Goal: Transaction & Acquisition: Purchase product/service

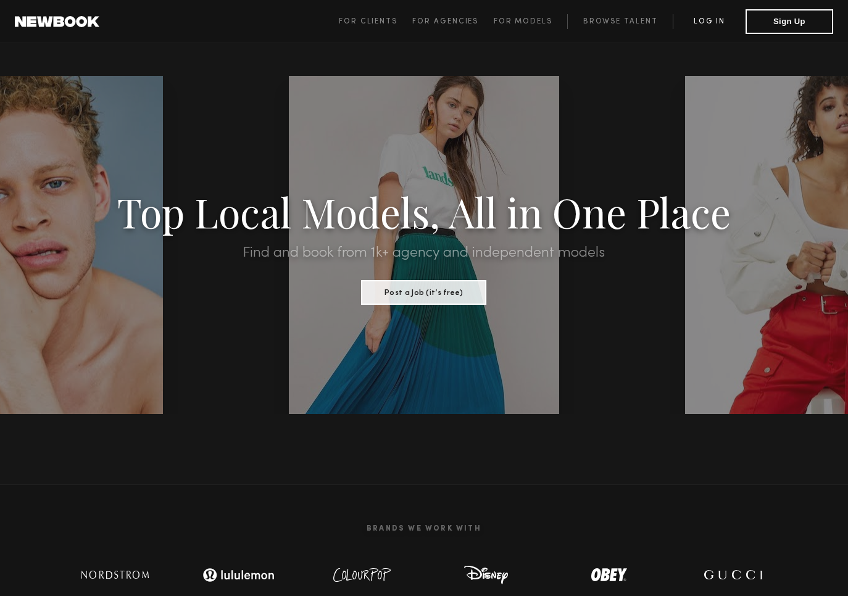
click at [708, 21] on link "Log in" at bounding box center [709, 21] width 73 height 15
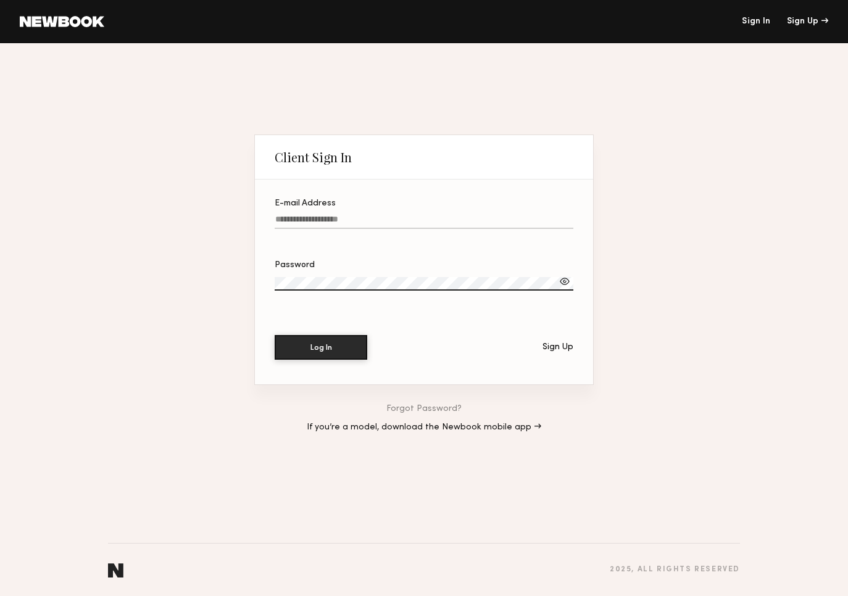
type input "**********"
click at [321, 348] on button "Log In" at bounding box center [321, 347] width 93 height 25
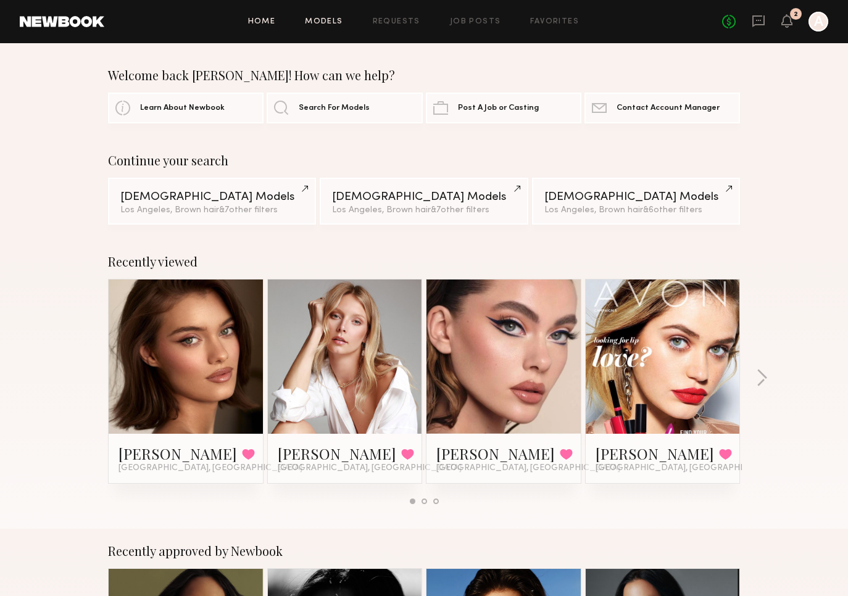
click at [332, 20] on link "Models" at bounding box center [324, 22] width 38 height 8
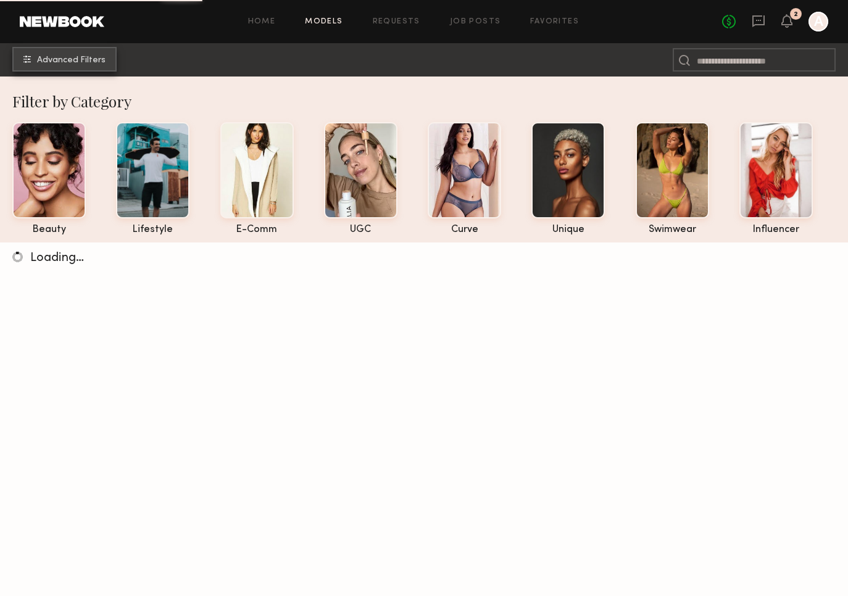
click at [73, 58] on span "Advanced Filters" at bounding box center [71, 60] width 69 height 9
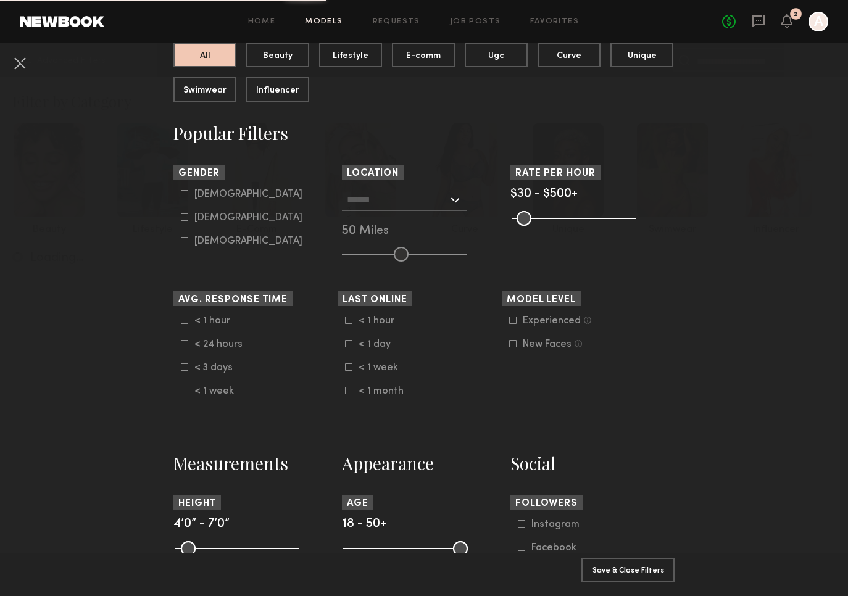
scroll to position [208, 0]
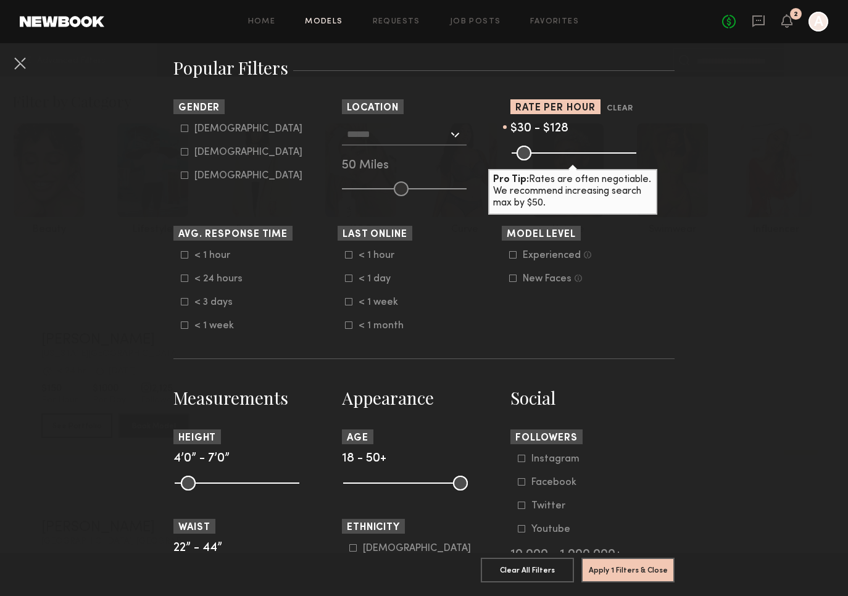
drag, startPoint x: 629, startPoint y: 151, endPoint x: 543, endPoint y: 151, distance: 86.4
type input "***"
click at [542, 151] on input "range" at bounding box center [574, 153] width 125 height 15
click at [455, 135] on div at bounding box center [404, 134] width 125 height 22
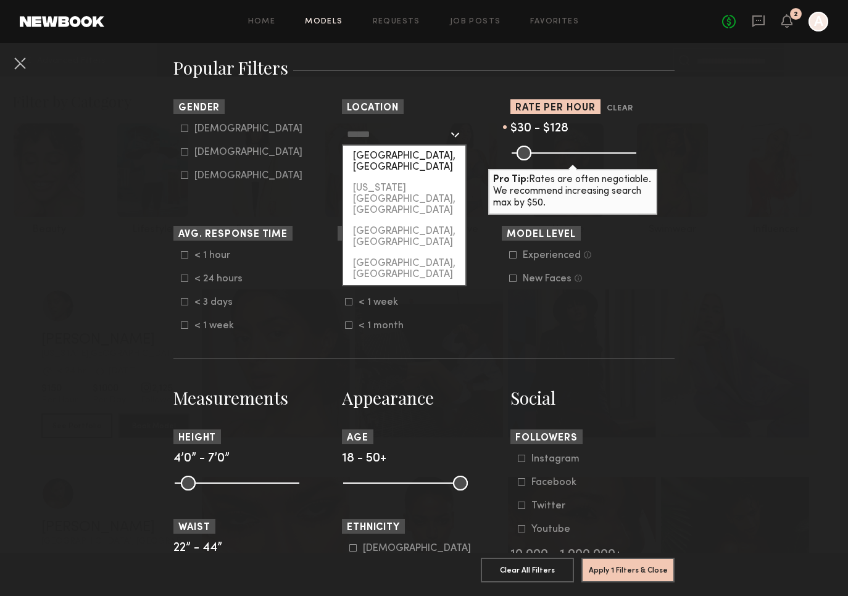
click at [388, 157] on div "[GEOGRAPHIC_DATA], [GEOGRAPHIC_DATA]" at bounding box center [404, 162] width 122 height 32
type input "**********"
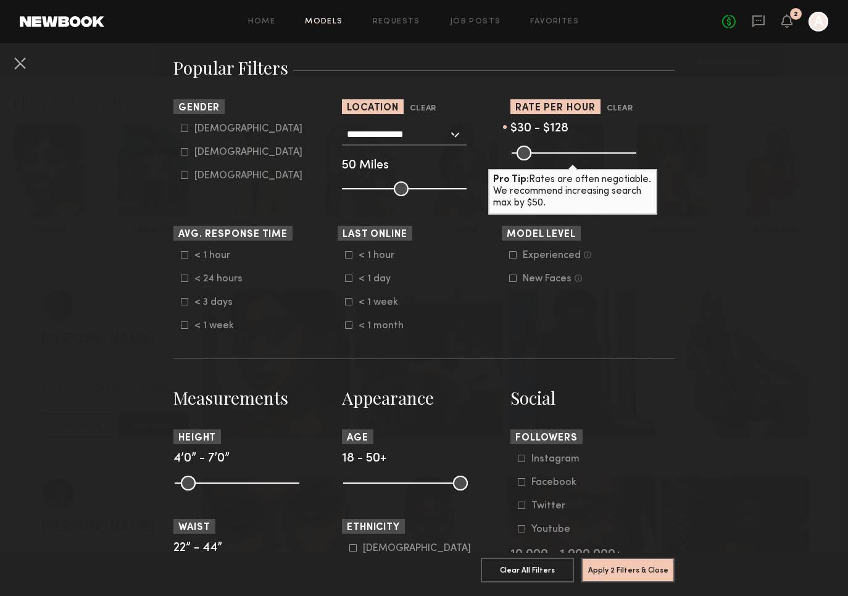
click at [186, 153] on icon at bounding box center [184, 151] width 7 height 7
type input "**"
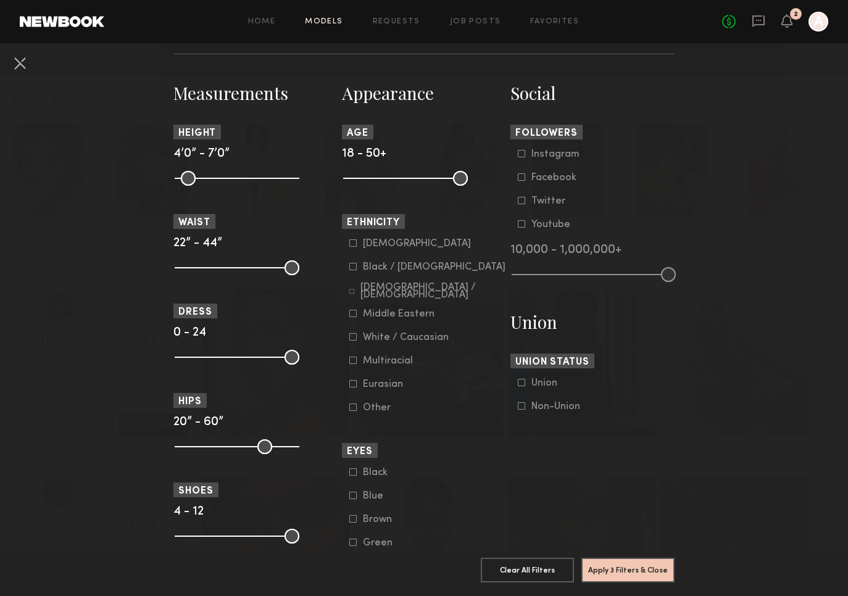
scroll to position [519, 0]
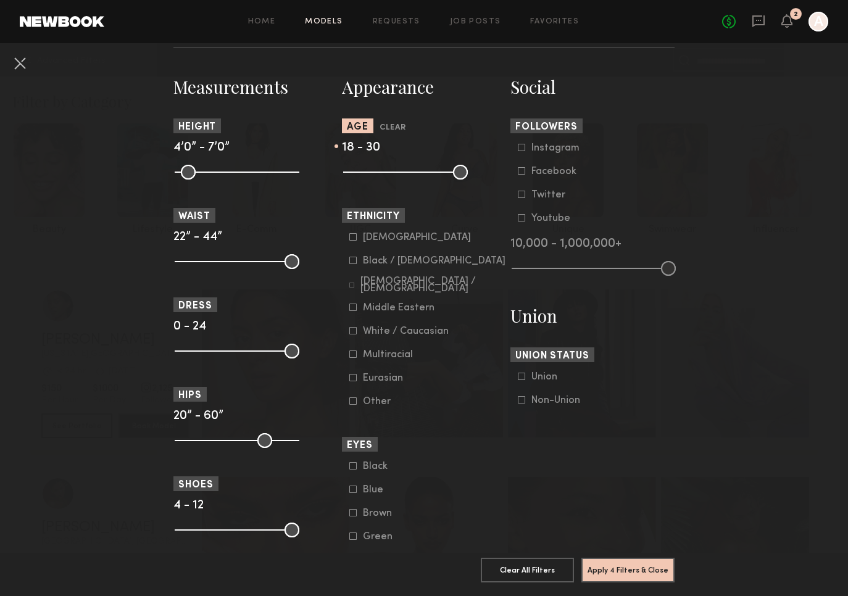
drag, startPoint x: 459, startPoint y: 174, endPoint x: 393, endPoint y: 174, distance: 66.1
type input "**"
click at [393, 174] on input "range" at bounding box center [405, 172] width 125 height 15
drag, startPoint x: 290, startPoint y: 171, endPoint x: 259, endPoint y: 171, distance: 30.3
type input "**"
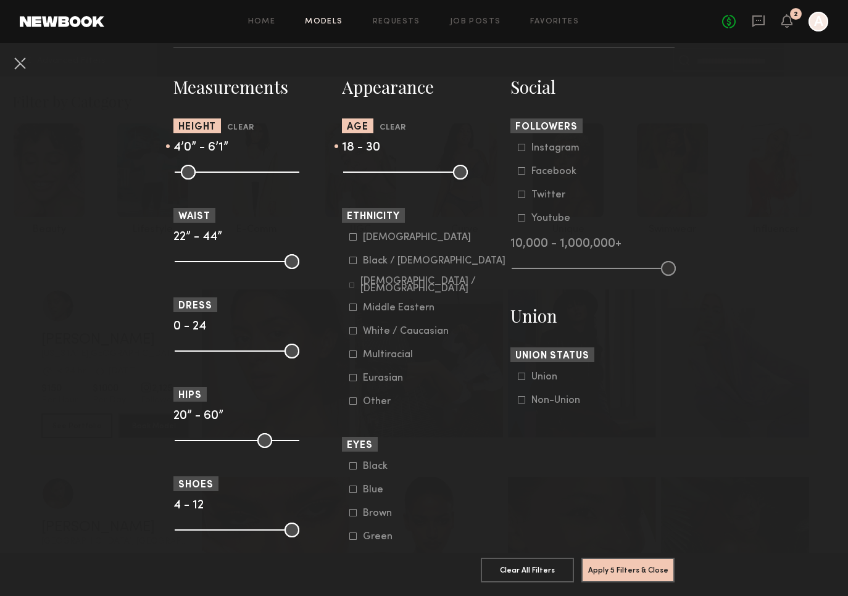
click at [259, 171] on input "range" at bounding box center [237, 172] width 125 height 15
drag, startPoint x: 182, startPoint y: 170, endPoint x: 227, endPoint y: 172, distance: 45.1
type input "**"
click at [227, 172] on input "range" at bounding box center [237, 172] width 125 height 15
drag, startPoint x: 185, startPoint y: 349, endPoint x: 191, endPoint y: 349, distance: 6.8
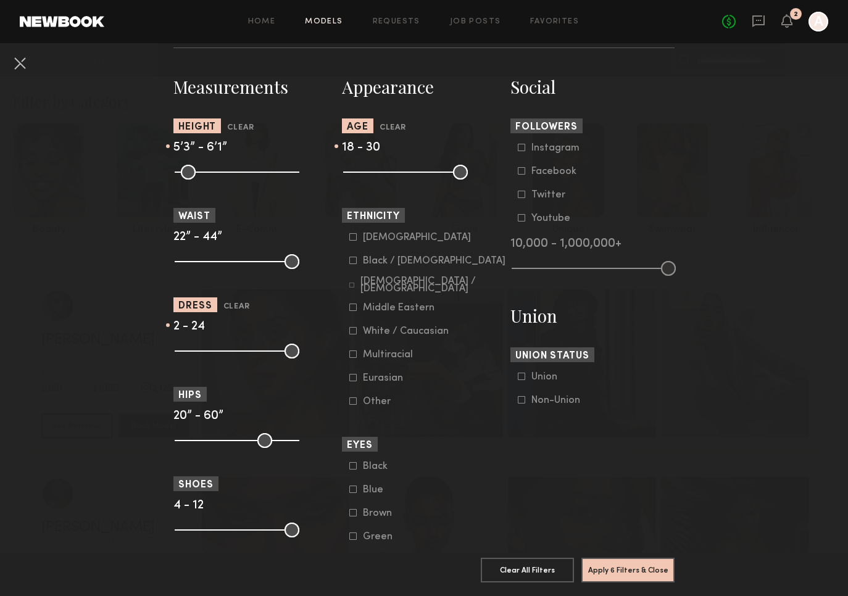
type input "*"
click at [191, 349] on input "range" at bounding box center [237, 351] width 125 height 15
drag, startPoint x: 294, startPoint y: 351, endPoint x: 209, endPoint y: 350, distance: 84.6
type input "*"
click at [209, 350] on input "range" at bounding box center [237, 351] width 125 height 15
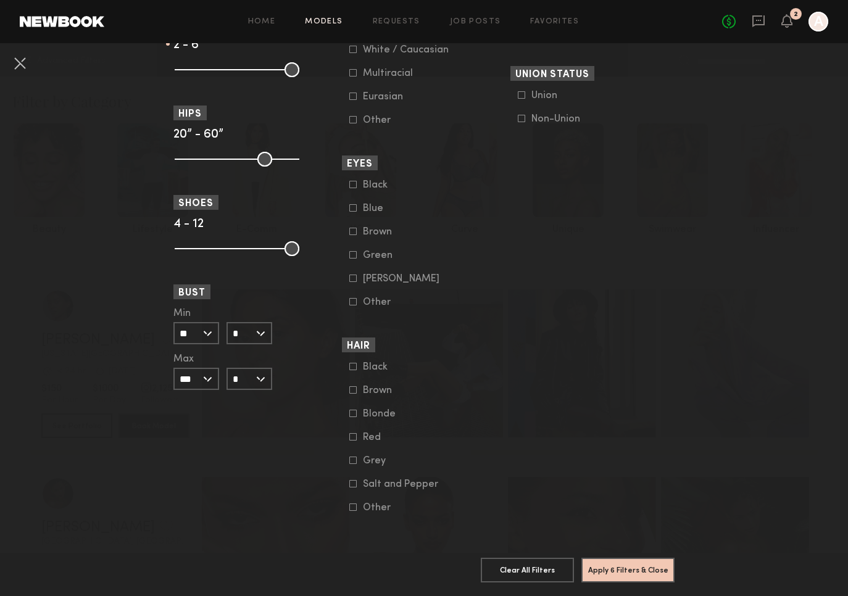
scroll to position [801, 0]
click at [611, 567] on button "Apply 6 Filters & Close" at bounding box center [628, 570] width 93 height 25
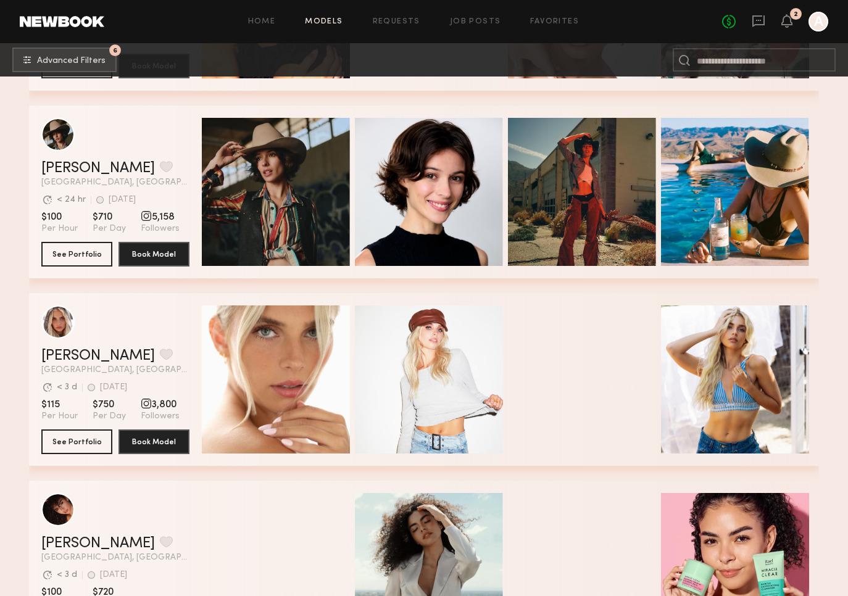
scroll to position [340, 0]
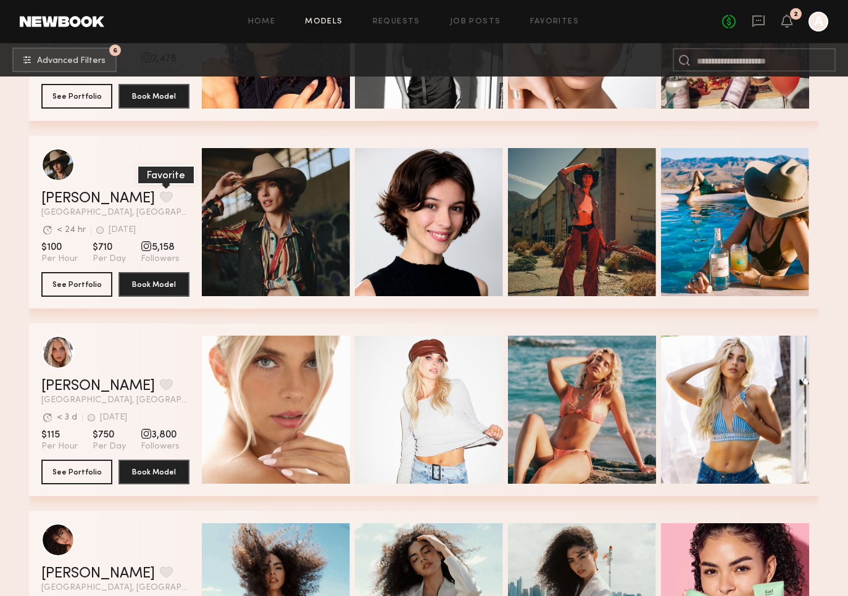
click at [160, 194] on button "grid" at bounding box center [166, 196] width 13 height 11
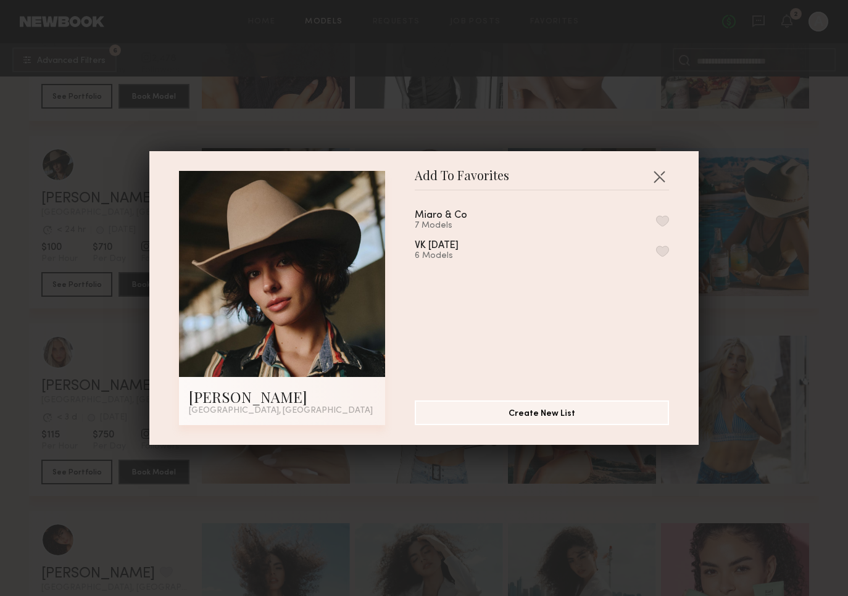
click at [656, 219] on div "Miaro & Co 7 Models" at bounding box center [542, 221] width 254 height 20
click at [663, 221] on button "button" at bounding box center [662, 221] width 13 height 11
click at [662, 175] on button "button" at bounding box center [660, 177] width 20 height 20
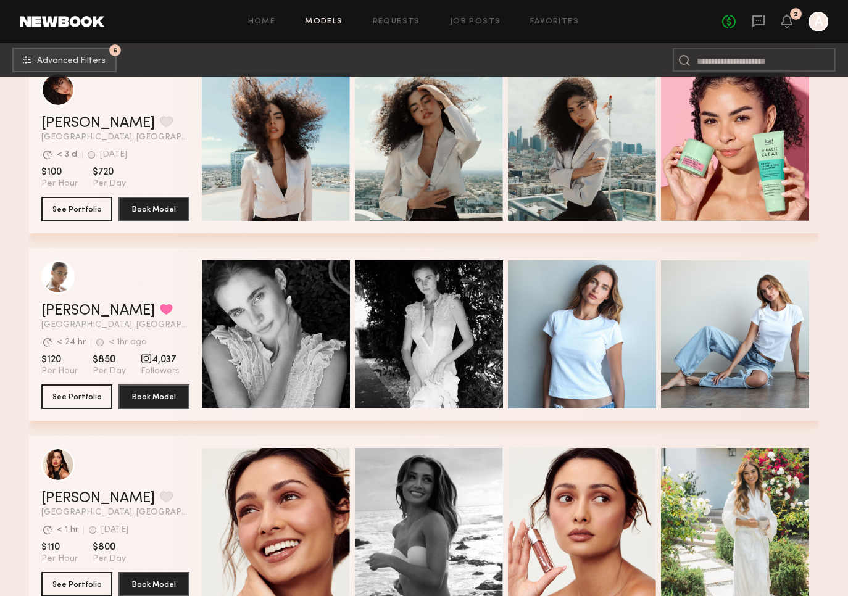
scroll to position [792, 0]
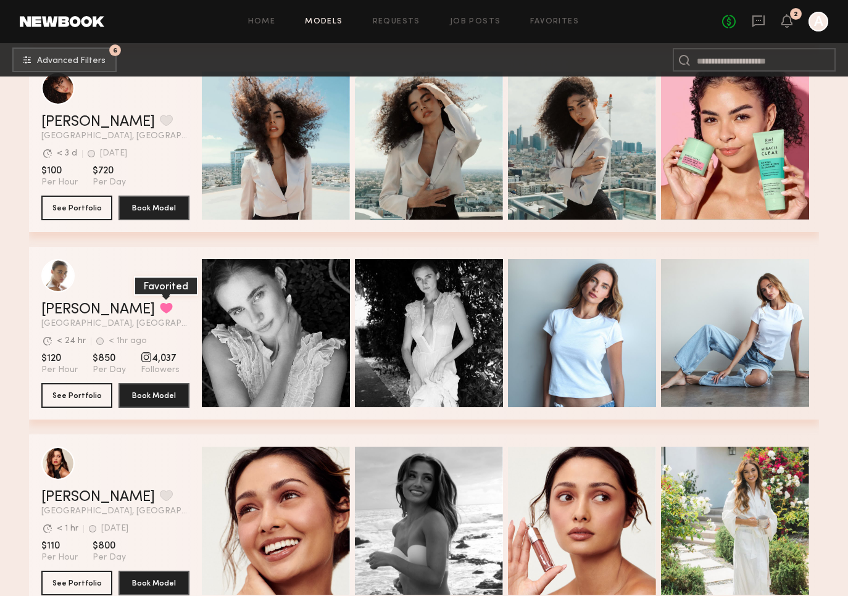
click at [160, 304] on button "grid" at bounding box center [166, 308] width 13 height 11
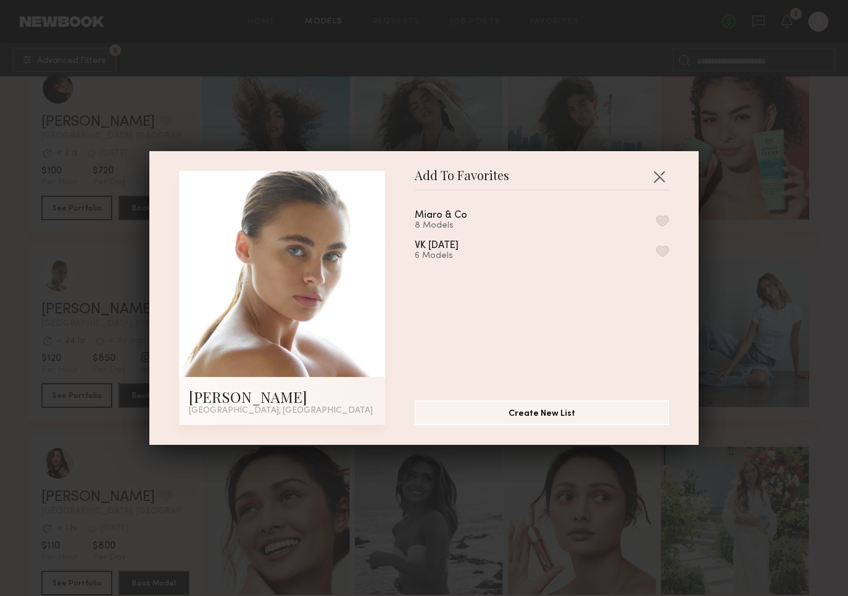
click at [663, 218] on button "button" at bounding box center [662, 221] width 13 height 11
click at [658, 170] on button "button" at bounding box center [660, 177] width 20 height 20
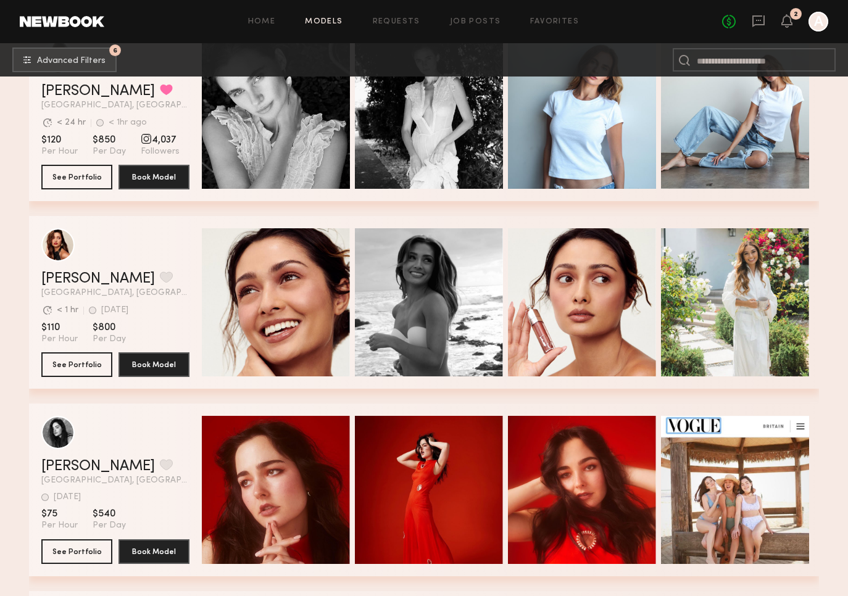
scroll to position [1013, 0]
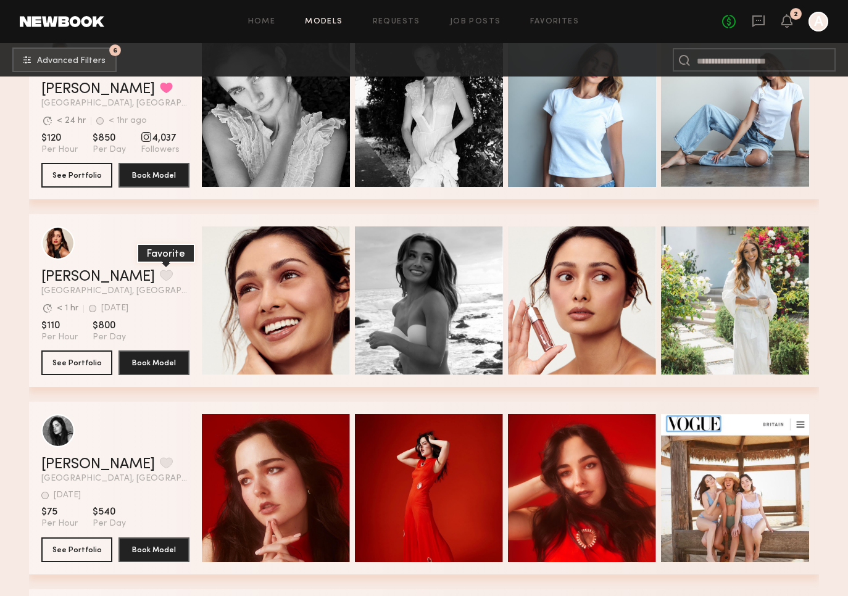
click at [160, 277] on button "grid" at bounding box center [166, 275] width 13 height 11
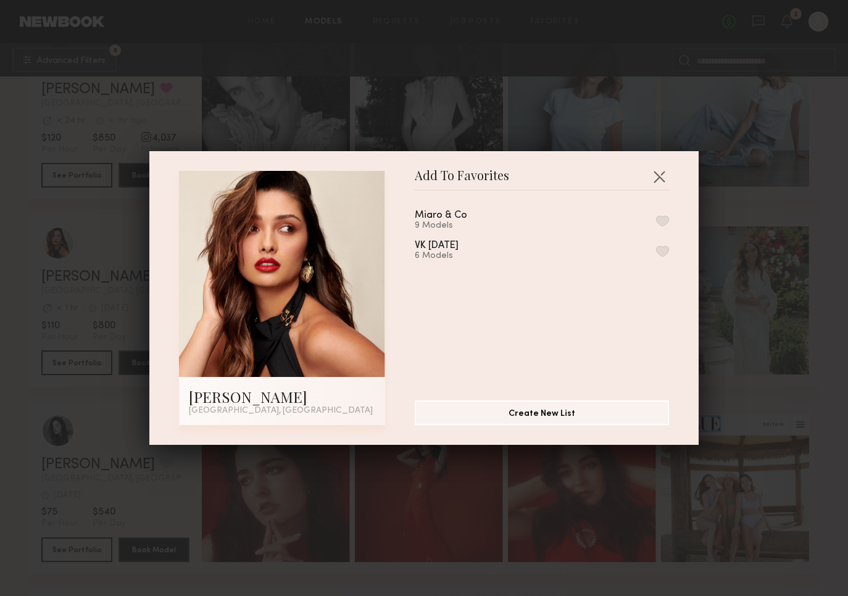
click at [664, 219] on button "button" at bounding box center [662, 221] width 13 height 11
click at [659, 173] on button "button" at bounding box center [660, 177] width 20 height 20
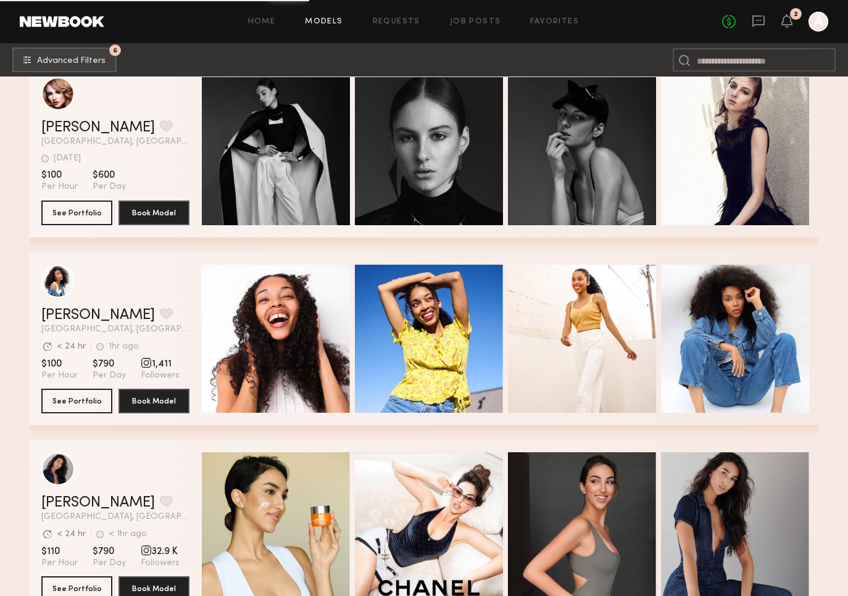
scroll to position [1919, 0]
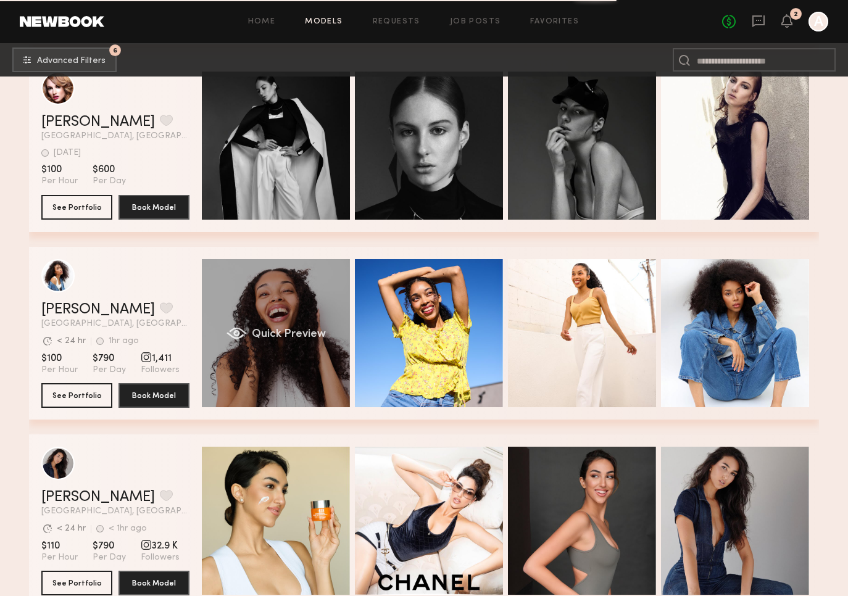
click at [303, 309] on div "Quick Preview" at bounding box center [276, 333] width 148 height 148
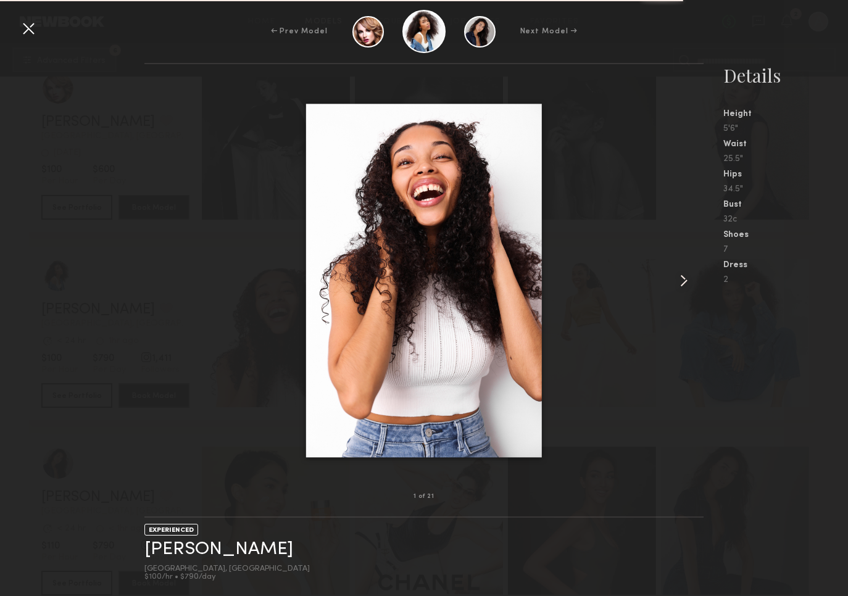
click at [695, 280] on div at bounding box center [693, 280] width 22 height 393
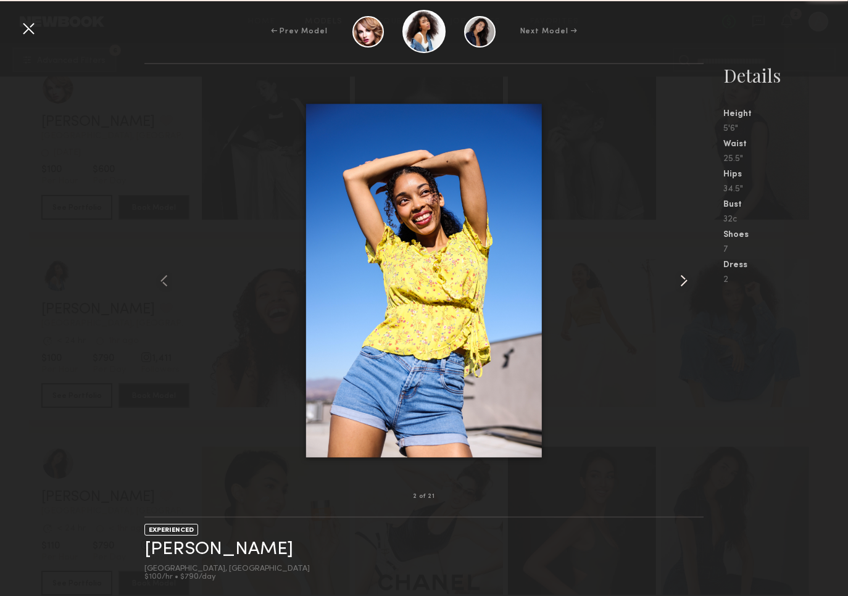
click at [695, 280] on div at bounding box center [693, 280] width 22 height 393
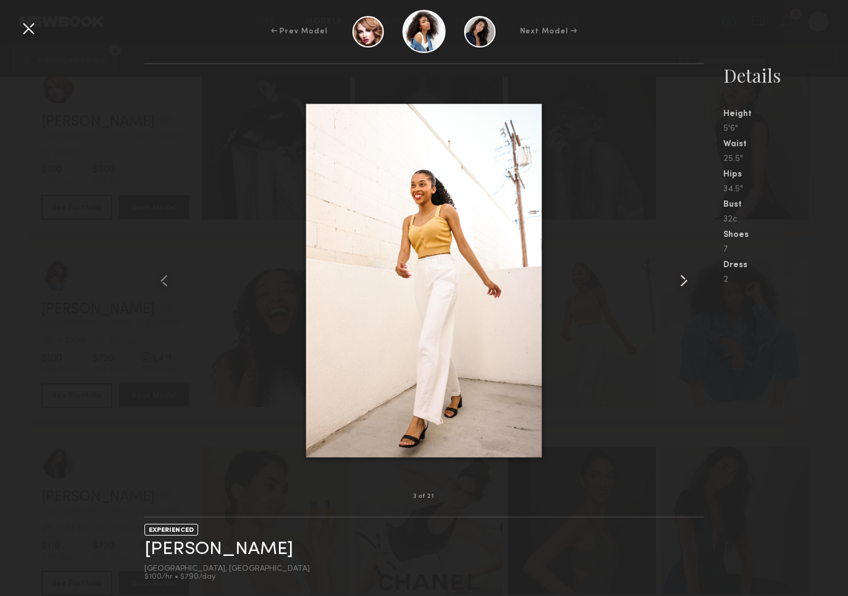
click at [695, 280] on div at bounding box center [693, 280] width 22 height 393
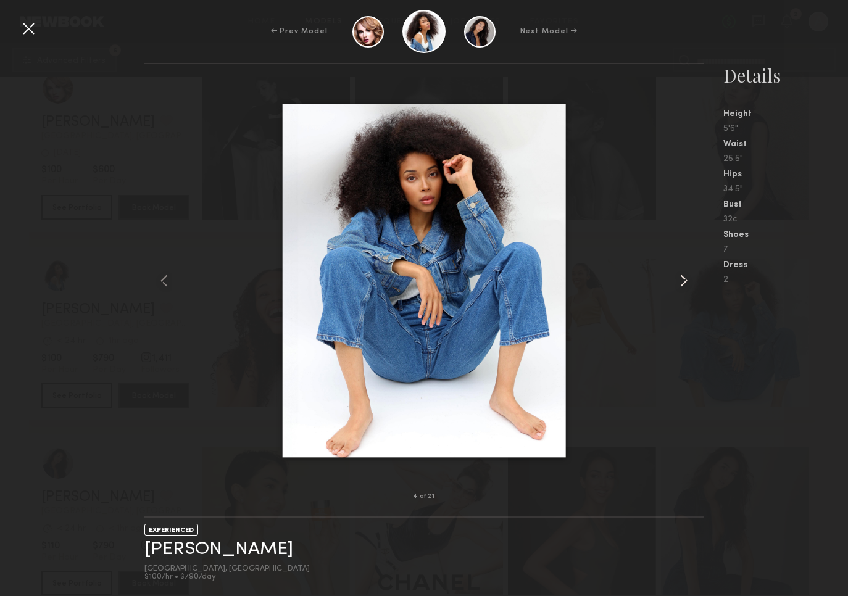
click at [695, 280] on div at bounding box center [693, 280] width 22 height 393
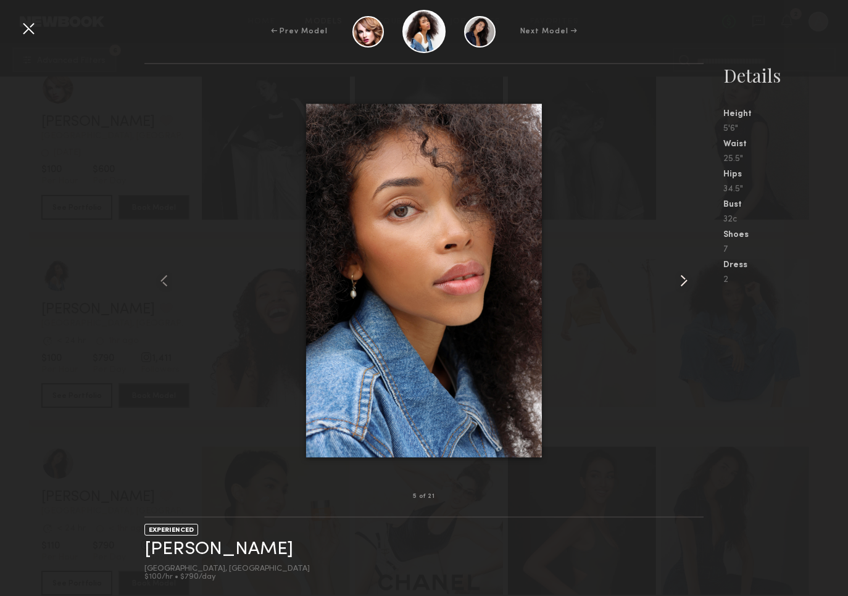
click at [695, 281] on div at bounding box center [693, 280] width 22 height 393
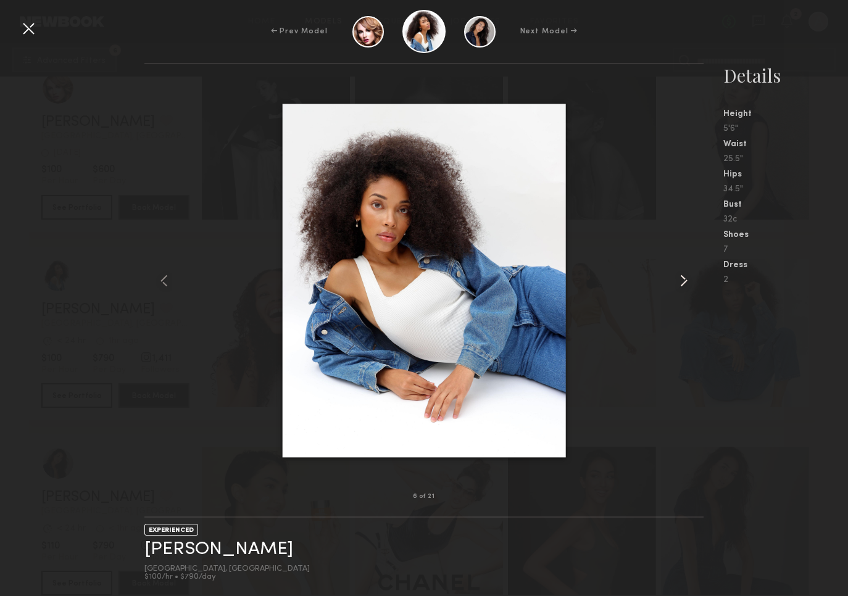
click at [695, 281] on div at bounding box center [693, 280] width 22 height 393
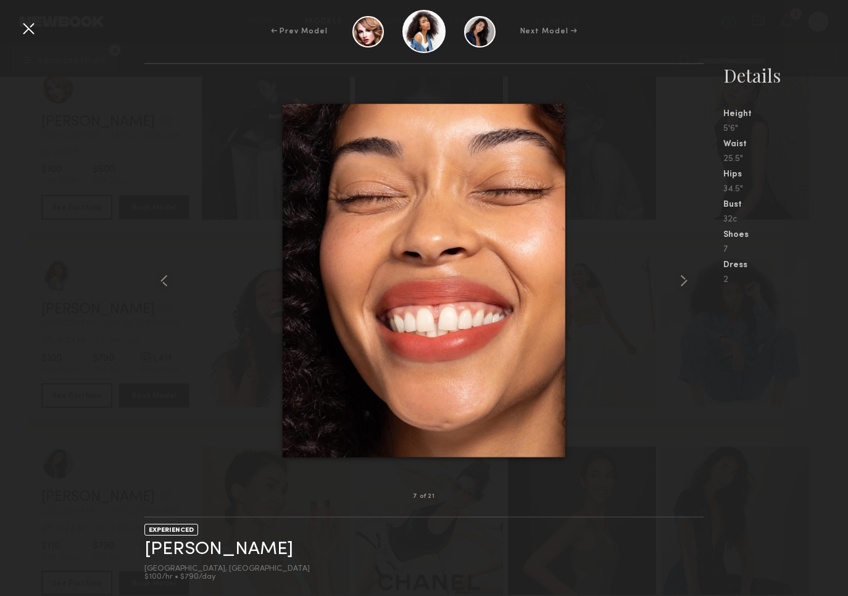
click at [31, 27] on div at bounding box center [29, 29] width 20 height 20
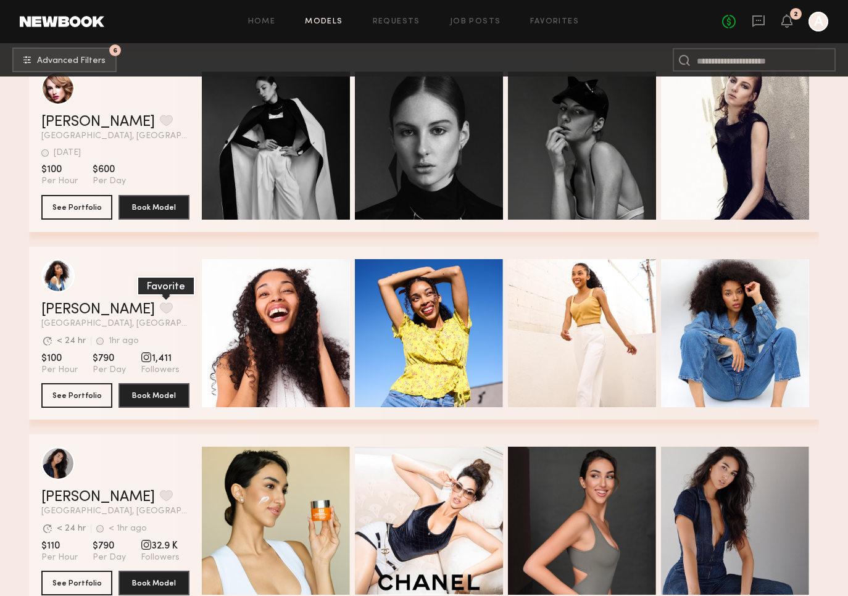
click at [160, 303] on button "grid" at bounding box center [166, 308] width 13 height 11
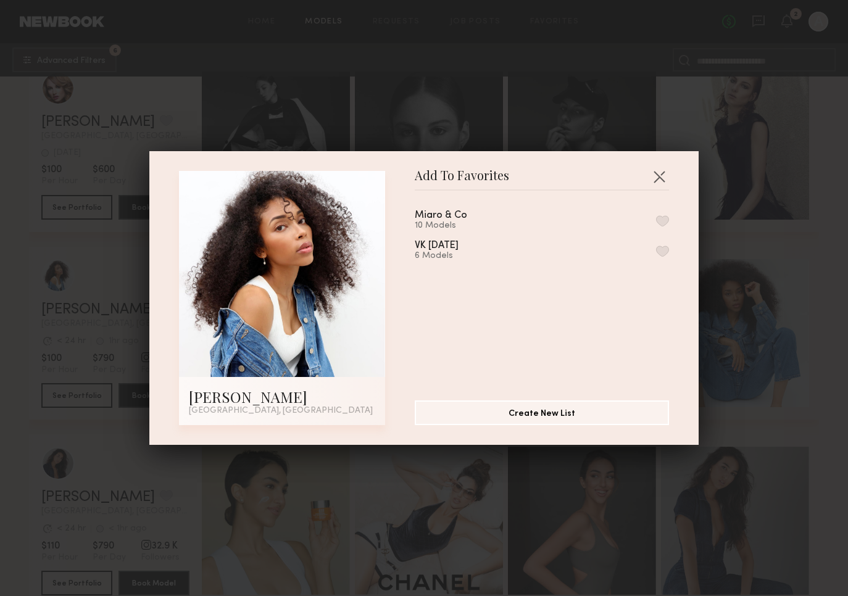
click at [666, 221] on button "button" at bounding box center [662, 221] width 13 height 11
click at [661, 176] on button "button" at bounding box center [660, 177] width 20 height 20
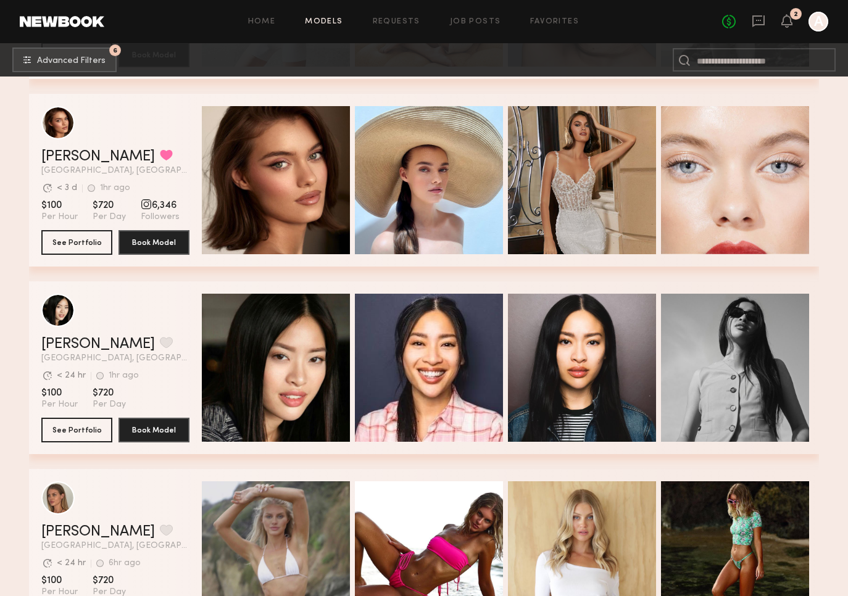
scroll to position [2682, 0]
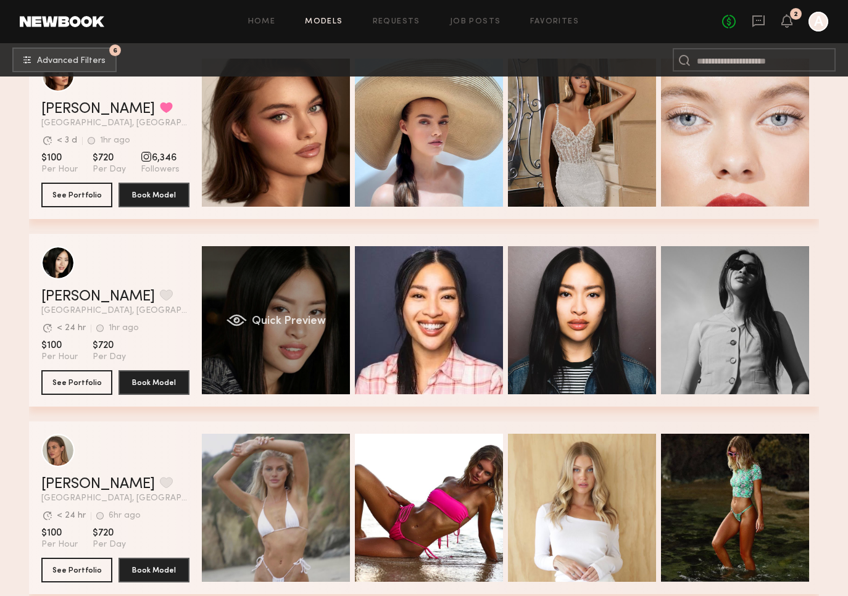
click at [301, 327] on div "Quick Preview" at bounding box center [276, 320] width 148 height 148
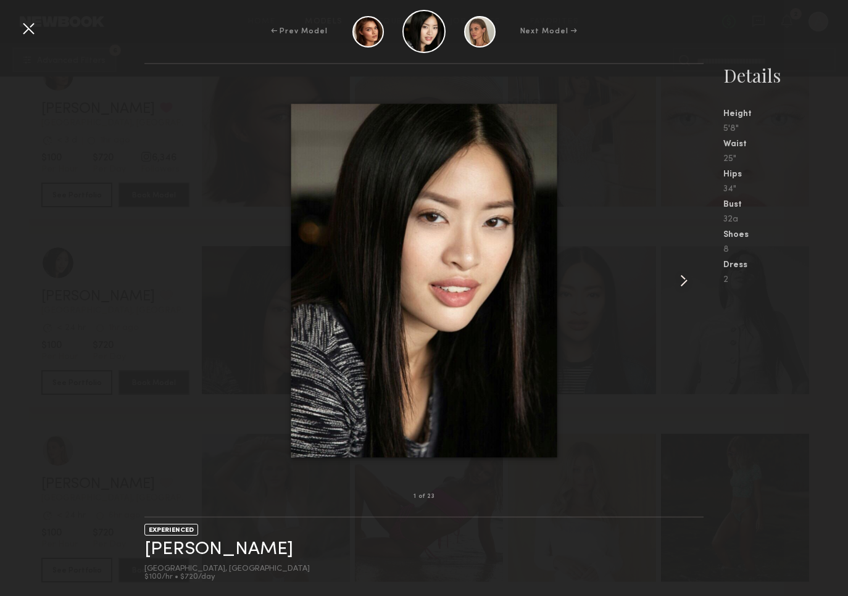
click at [683, 285] on common-icon at bounding box center [684, 281] width 20 height 20
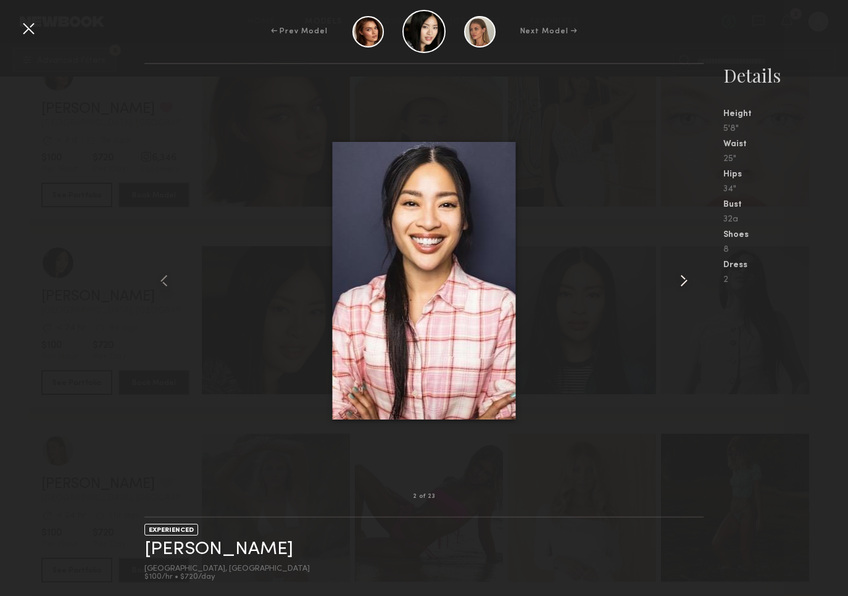
click at [683, 285] on common-icon at bounding box center [684, 281] width 20 height 20
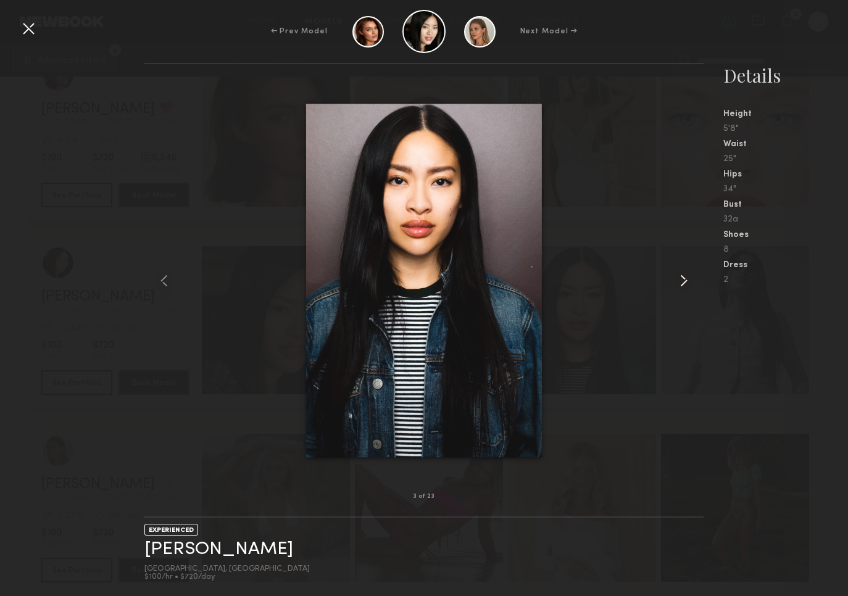
click at [683, 285] on common-icon at bounding box center [684, 281] width 20 height 20
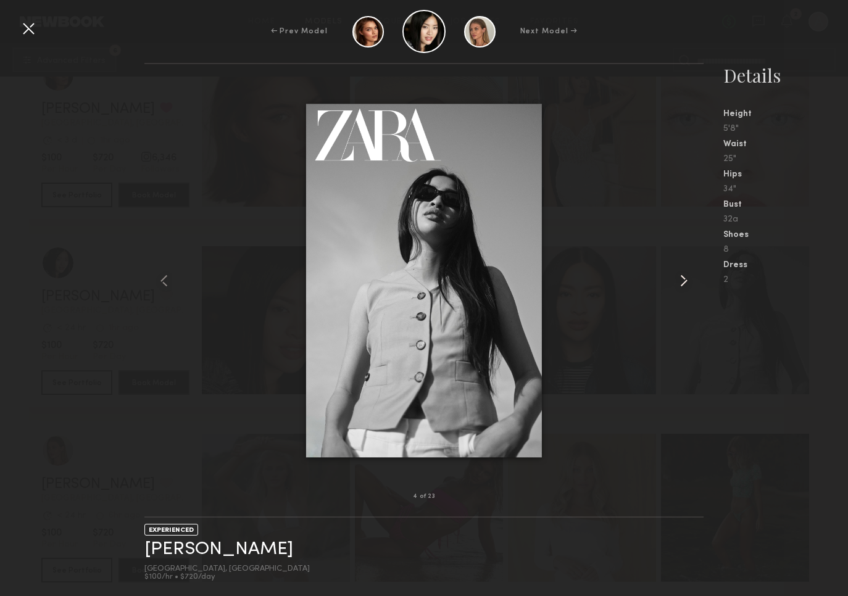
click at [683, 285] on common-icon at bounding box center [684, 281] width 20 height 20
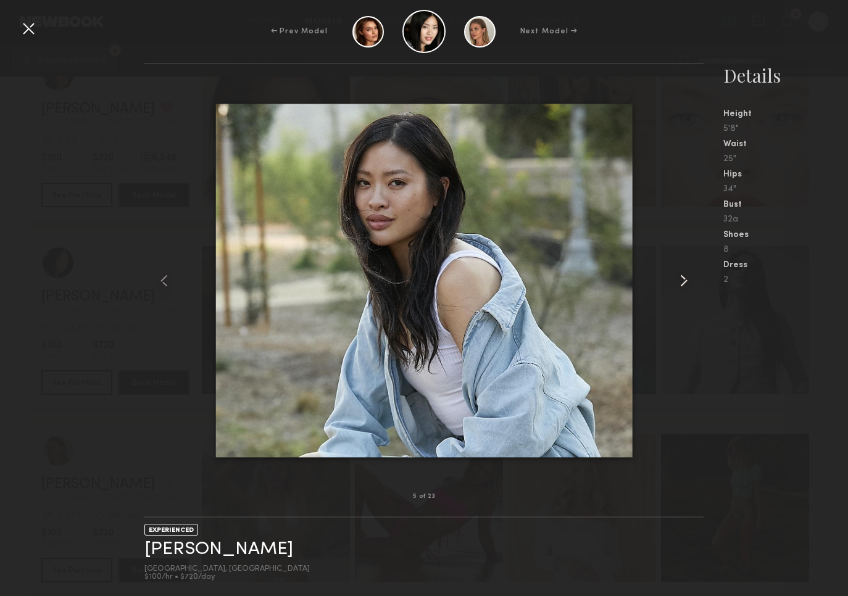
click at [683, 285] on common-icon at bounding box center [684, 281] width 20 height 20
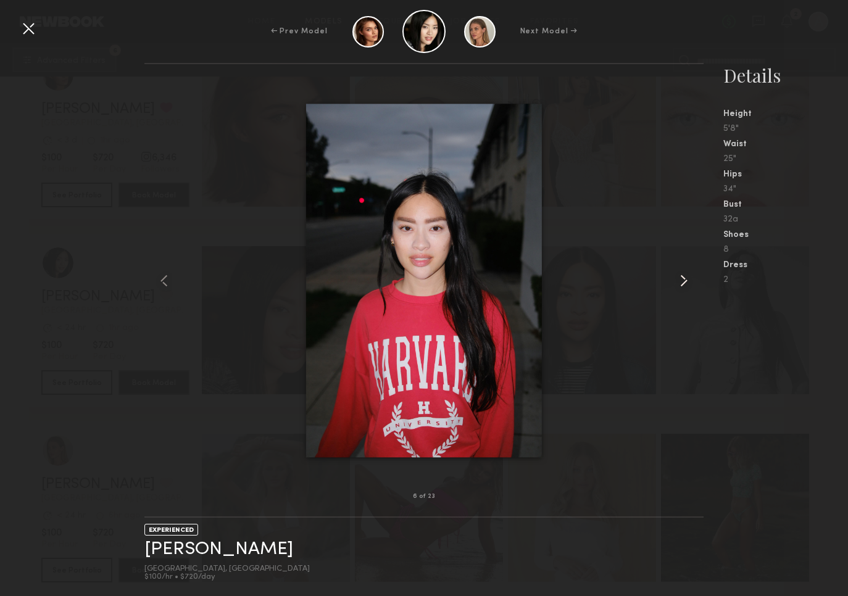
click at [683, 285] on common-icon at bounding box center [684, 281] width 20 height 20
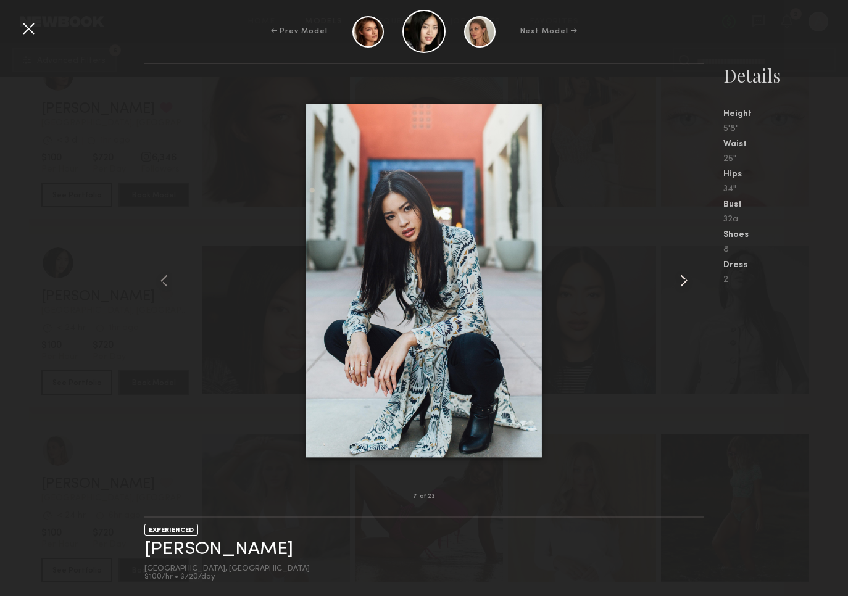
click at [689, 281] on common-icon at bounding box center [684, 281] width 20 height 20
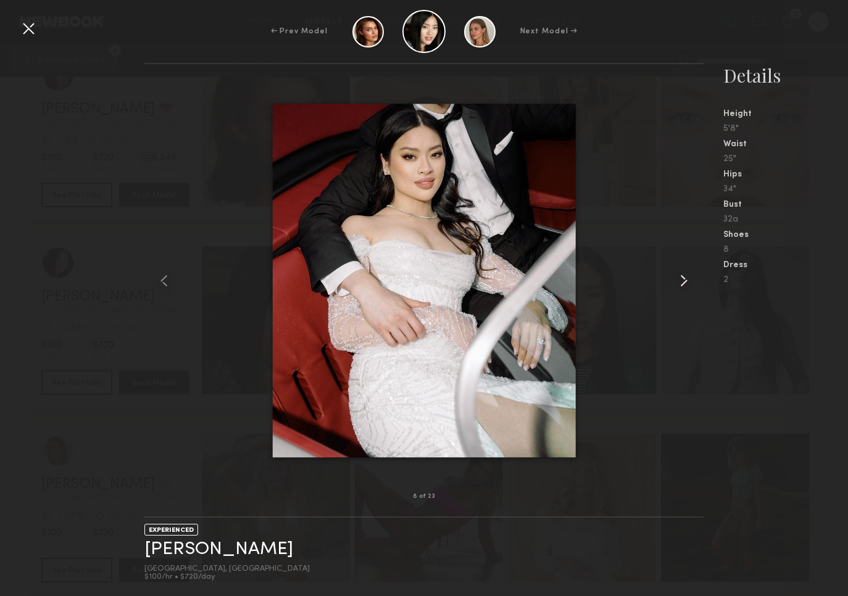
click at [689, 281] on common-icon at bounding box center [684, 281] width 20 height 20
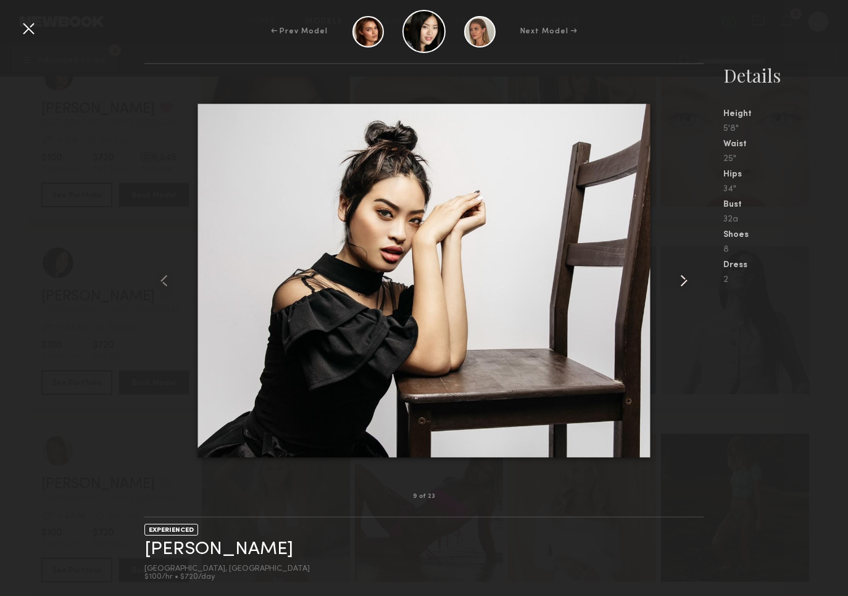
click at [689, 281] on common-icon at bounding box center [684, 281] width 20 height 20
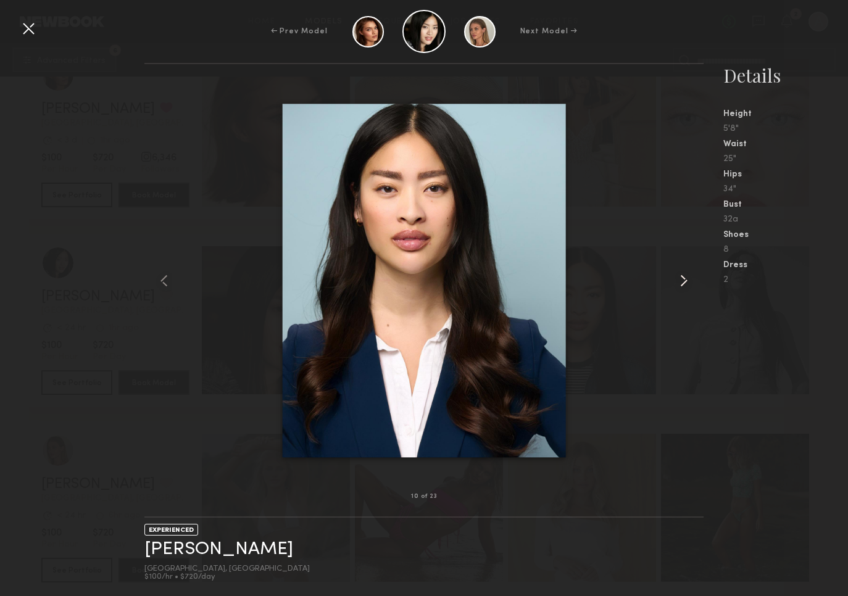
click at [689, 281] on common-icon at bounding box center [684, 281] width 20 height 20
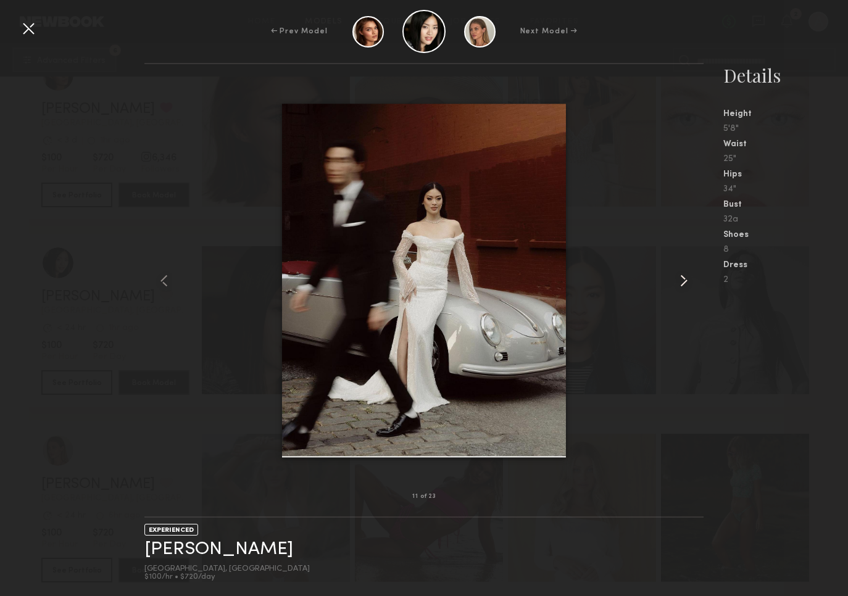
click at [689, 281] on common-icon at bounding box center [684, 281] width 20 height 20
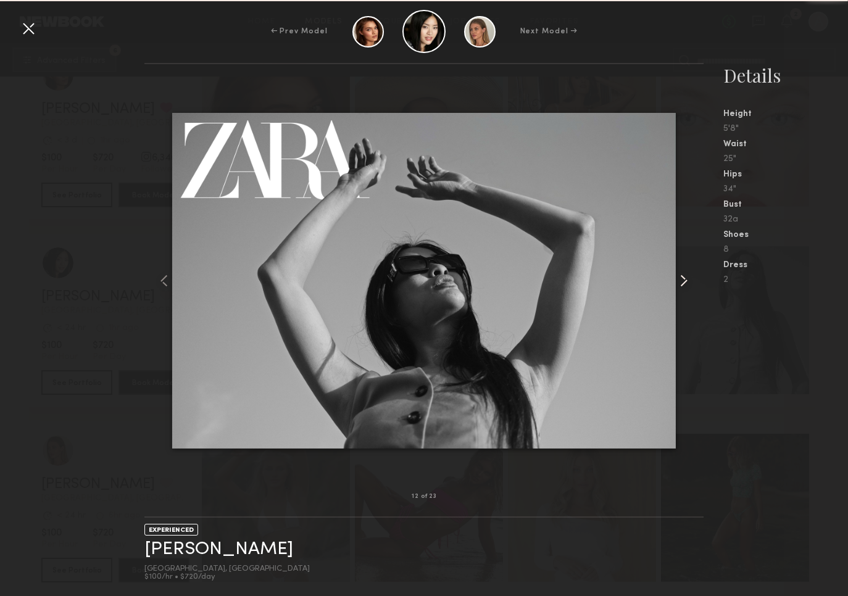
click at [689, 281] on common-icon at bounding box center [684, 281] width 20 height 20
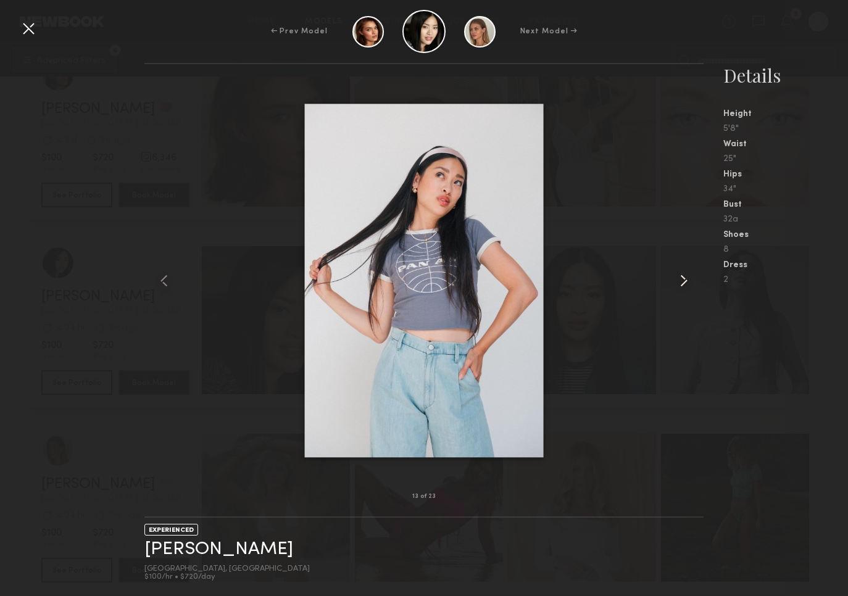
click at [689, 281] on common-icon at bounding box center [684, 281] width 20 height 20
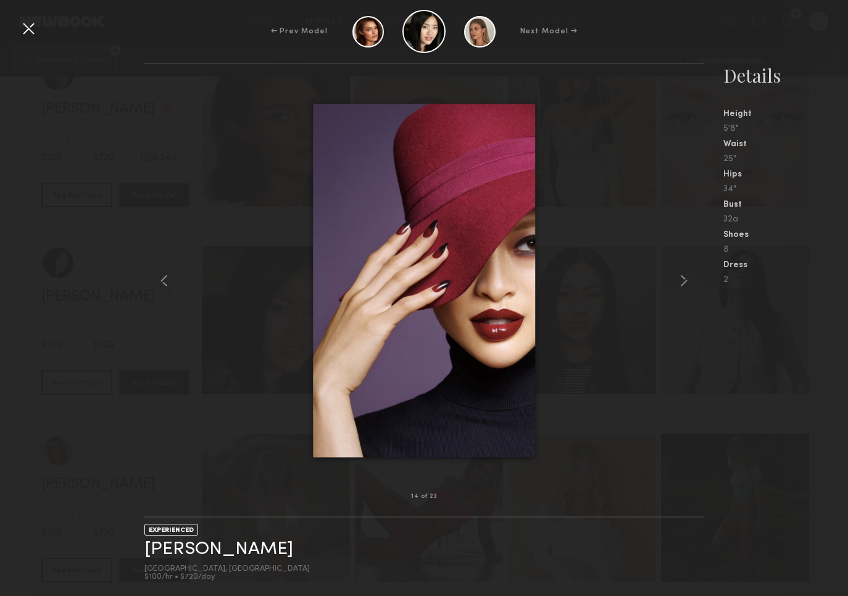
click at [28, 29] on div at bounding box center [29, 29] width 20 height 20
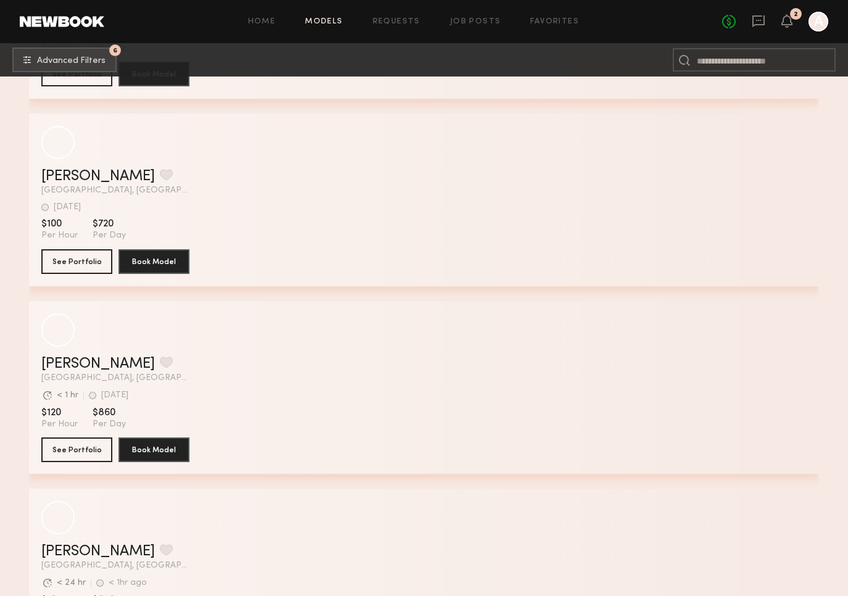
scroll to position [8999, 0]
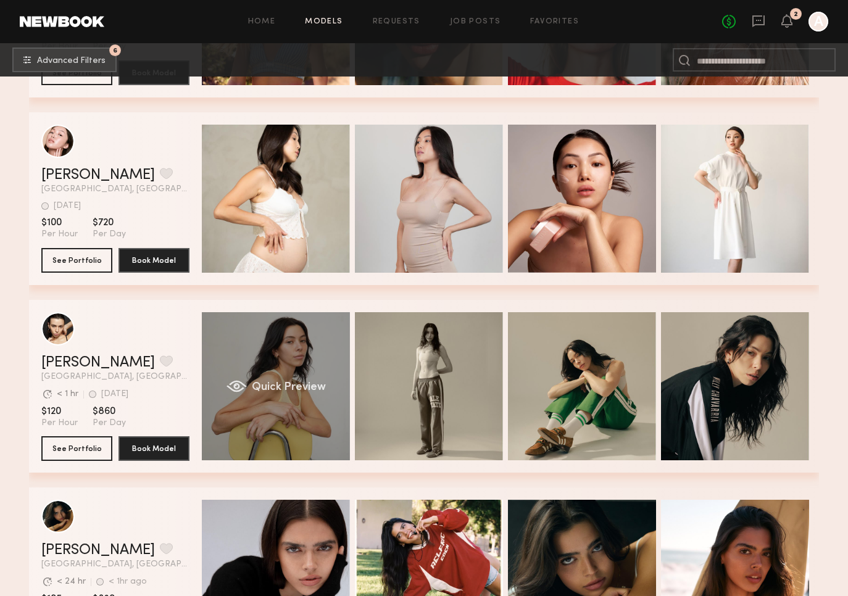
click at [306, 362] on div "Quick Preview" at bounding box center [276, 386] width 148 height 148
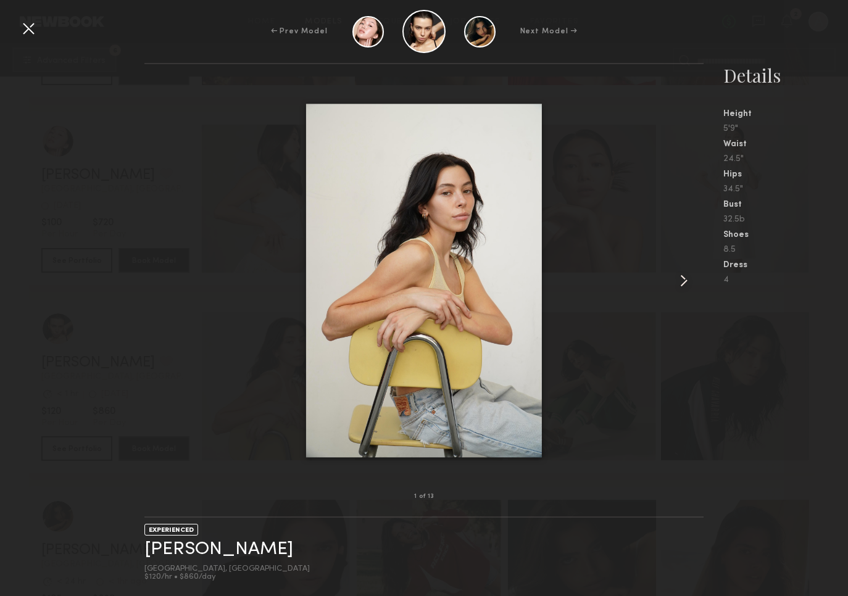
click at [686, 282] on common-icon at bounding box center [684, 281] width 20 height 20
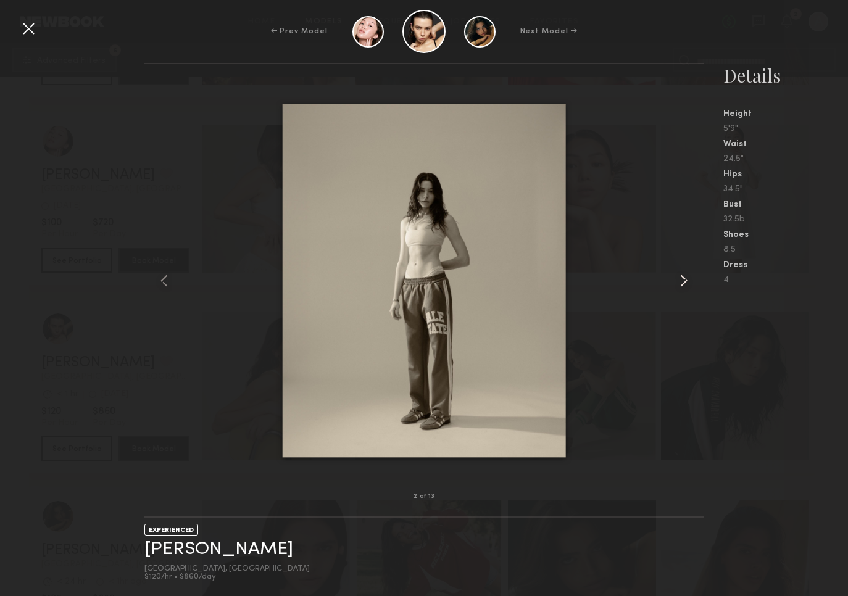
click at [686, 282] on common-icon at bounding box center [684, 281] width 20 height 20
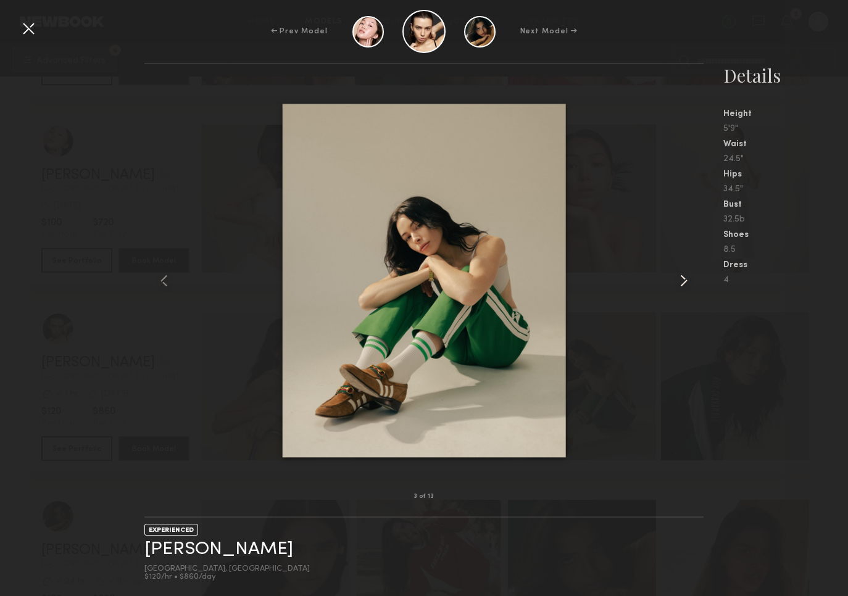
click at [686, 282] on common-icon at bounding box center [684, 281] width 20 height 20
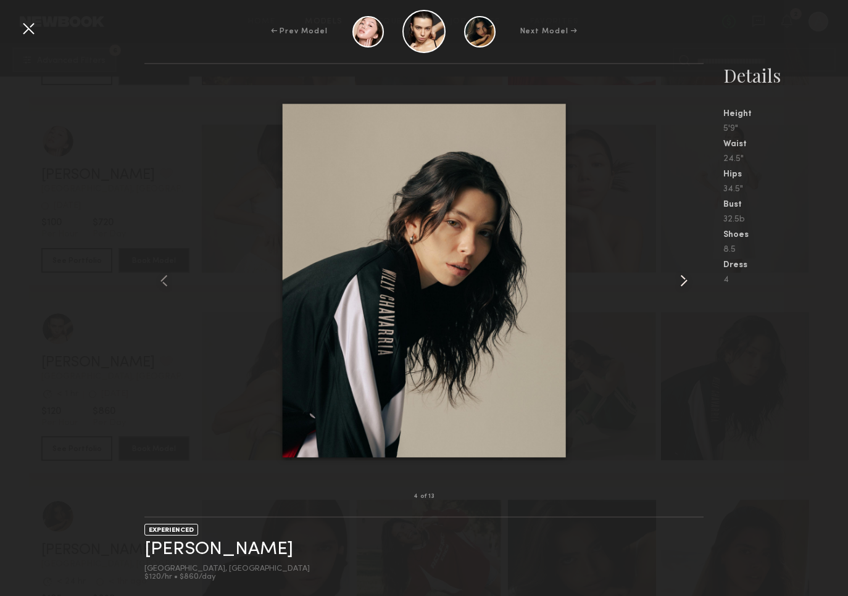
click at [686, 283] on common-icon at bounding box center [684, 281] width 20 height 20
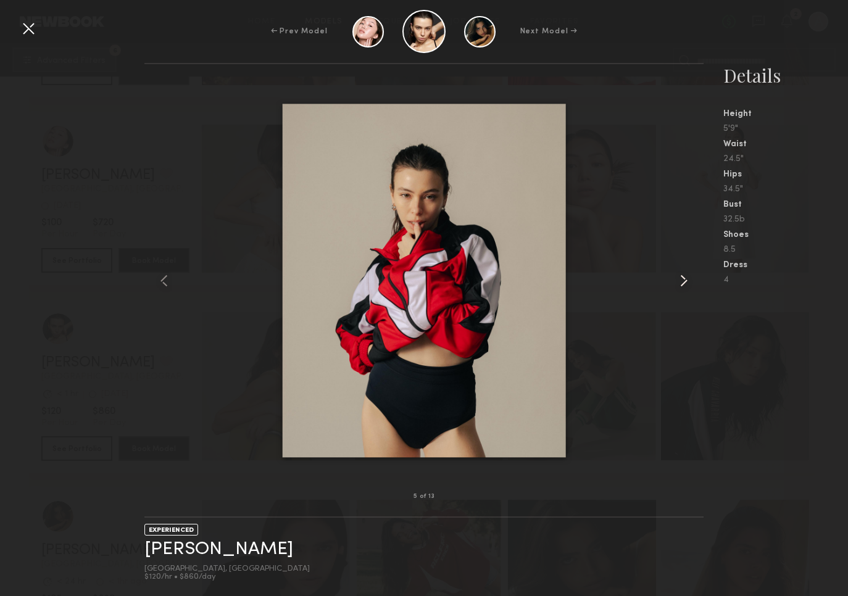
click at [686, 283] on common-icon at bounding box center [684, 281] width 20 height 20
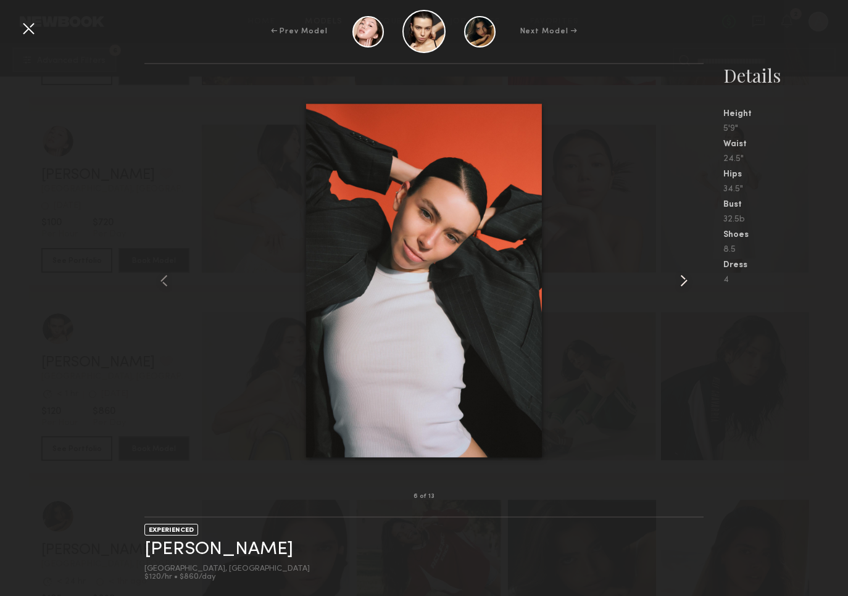
click at [686, 283] on common-icon at bounding box center [684, 281] width 20 height 20
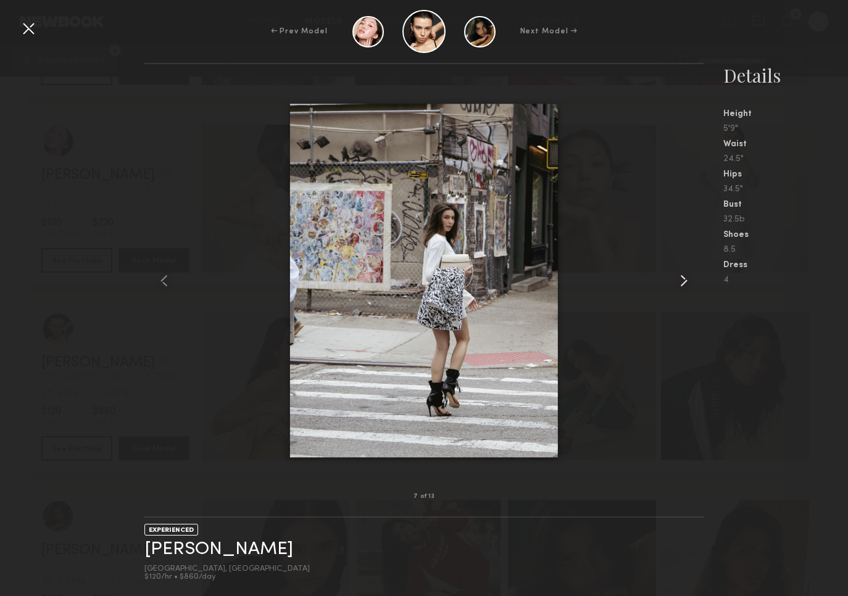
click at [686, 284] on common-icon at bounding box center [684, 281] width 20 height 20
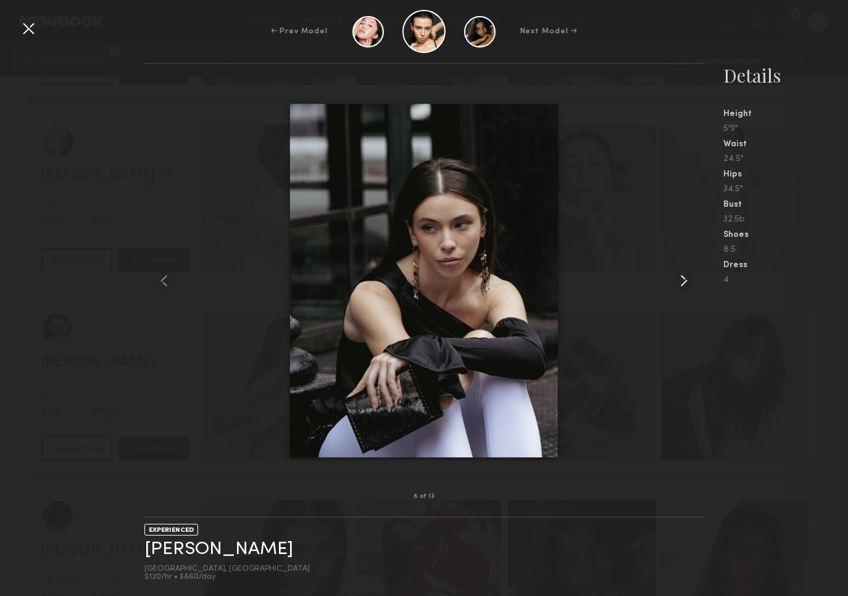
click at [686, 285] on common-icon at bounding box center [684, 281] width 20 height 20
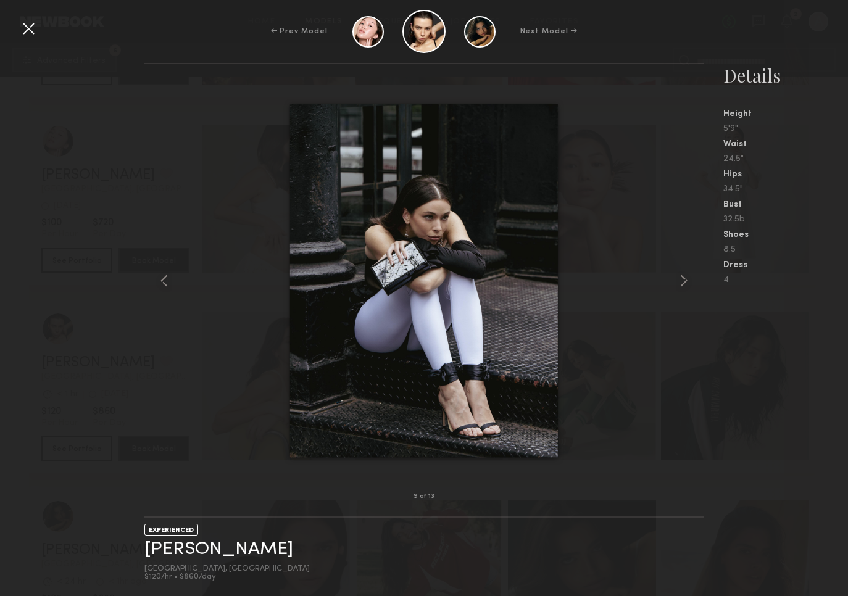
click at [26, 28] on div at bounding box center [29, 29] width 20 height 20
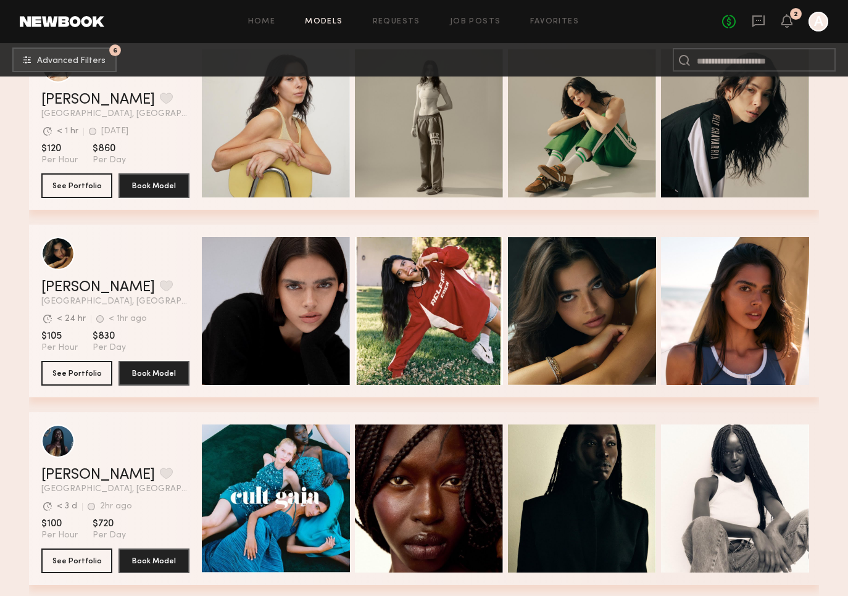
scroll to position [9296, 0]
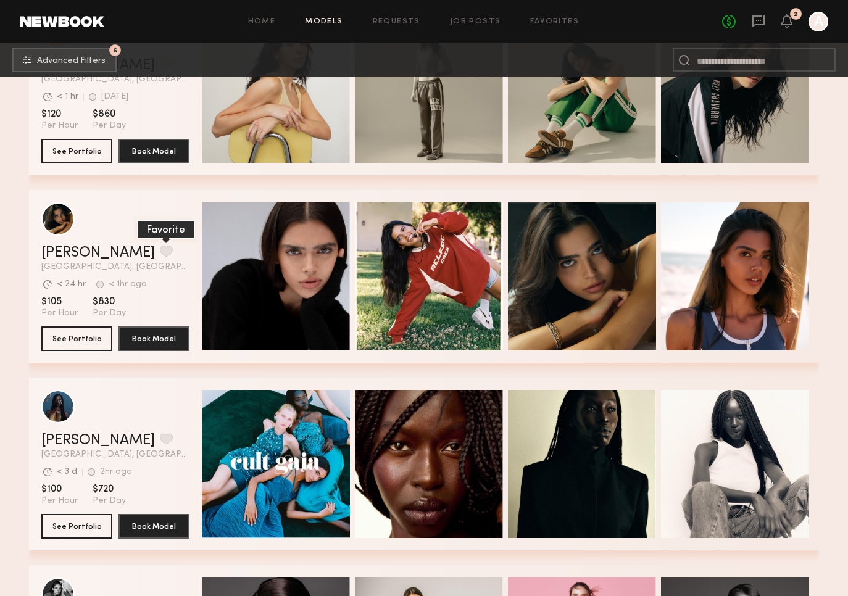
click at [160, 249] on button "grid" at bounding box center [166, 251] width 13 height 11
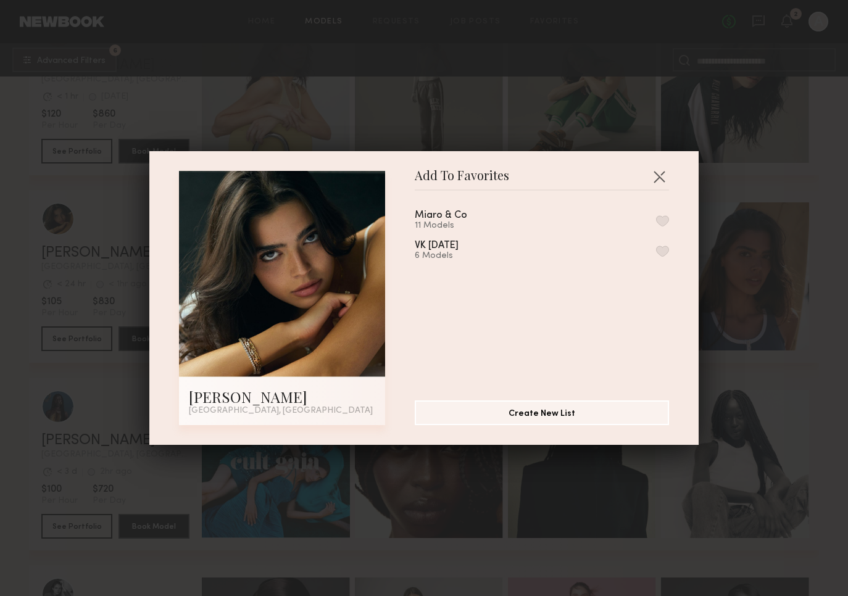
click at [662, 220] on button "button" at bounding box center [662, 221] width 13 height 11
click at [663, 179] on button "button" at bounding box center [660, 177] width 20 height 20
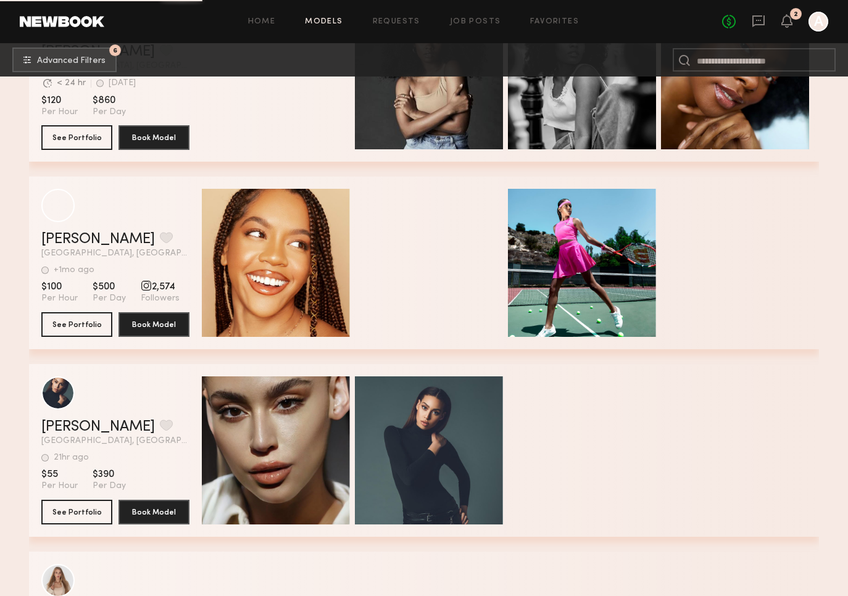
scroll to position [17385, 0]
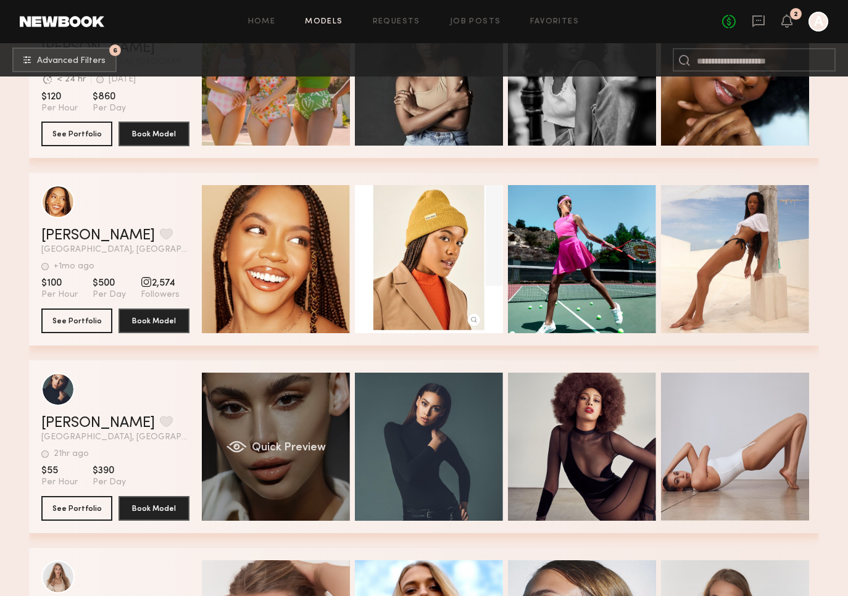
click at [280, 462] on div "Quick Preview" at bounding box center [276, 447] width 148 height 148
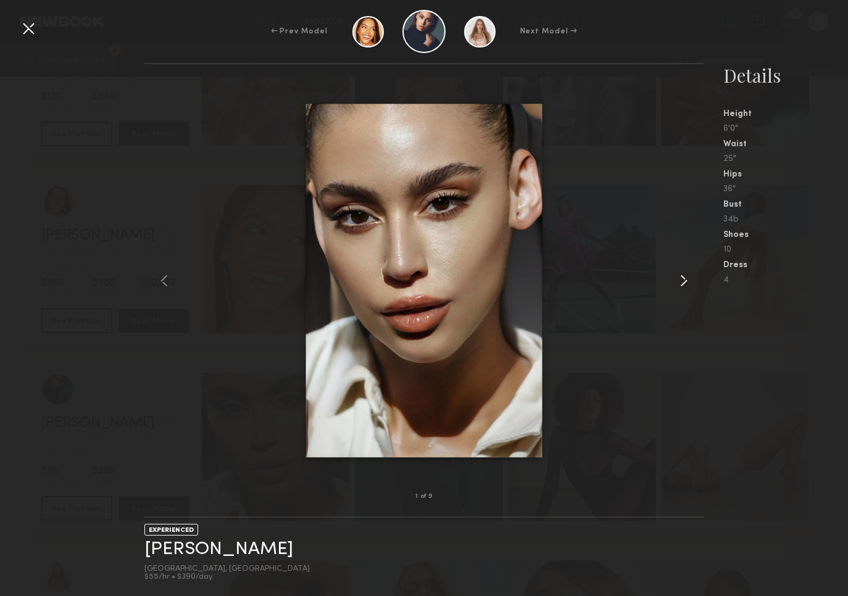
click at [685, 282] on common-icon at bounding box center [684, 281] width 20 height 20
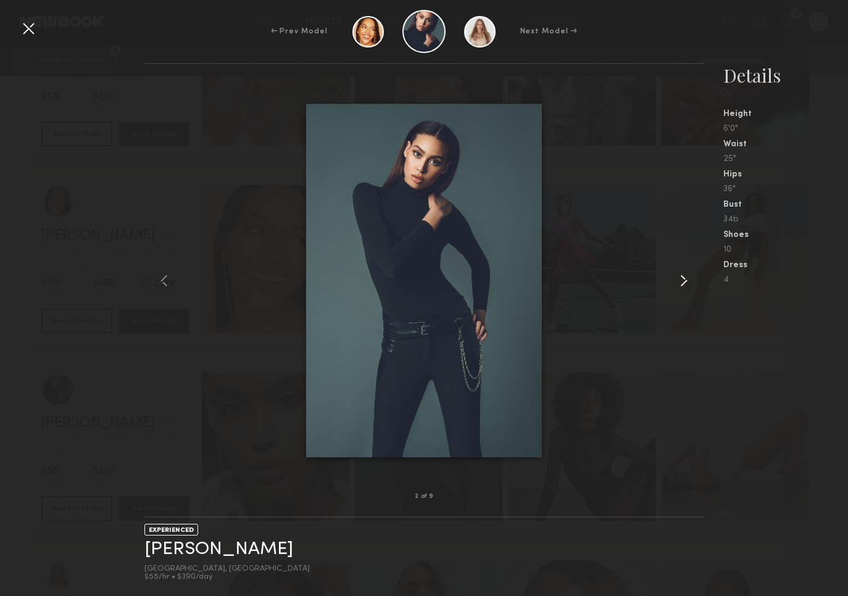
click at [685, 282] on common-icon at bounding box center [684, 281] width 20 height 20
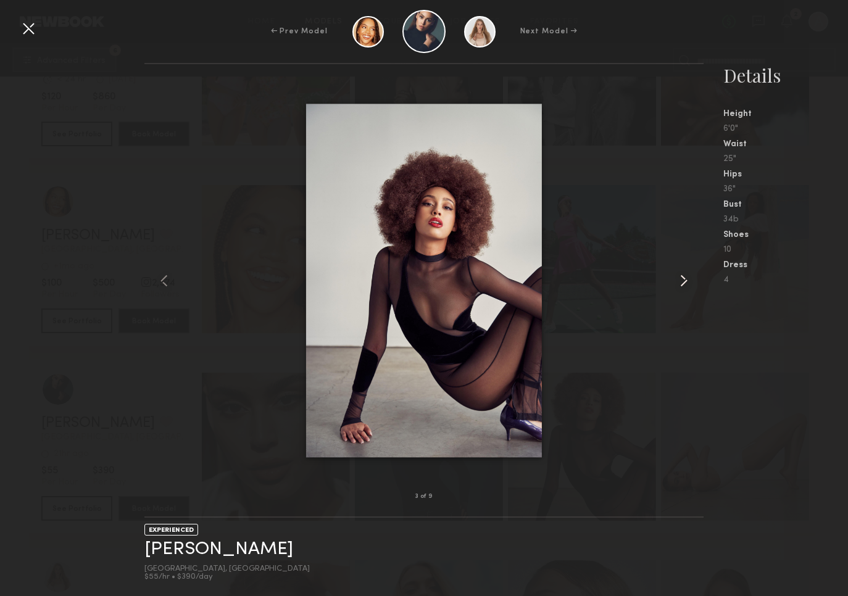
click at [685, 282] on common-icon at bounding box center [684, 281] width 20 height 20
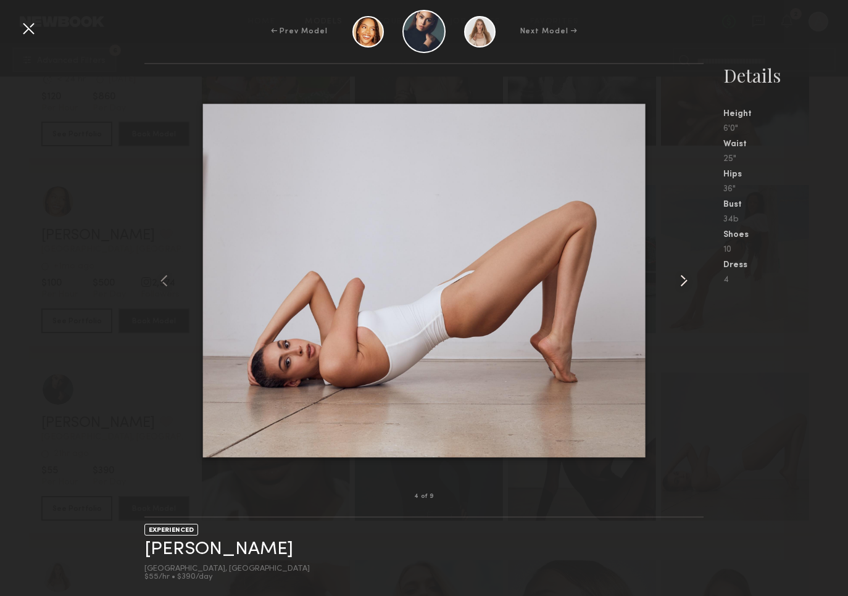
click at [685, 282] on common-icon at bounding box center [684, 281] width 20 height 20
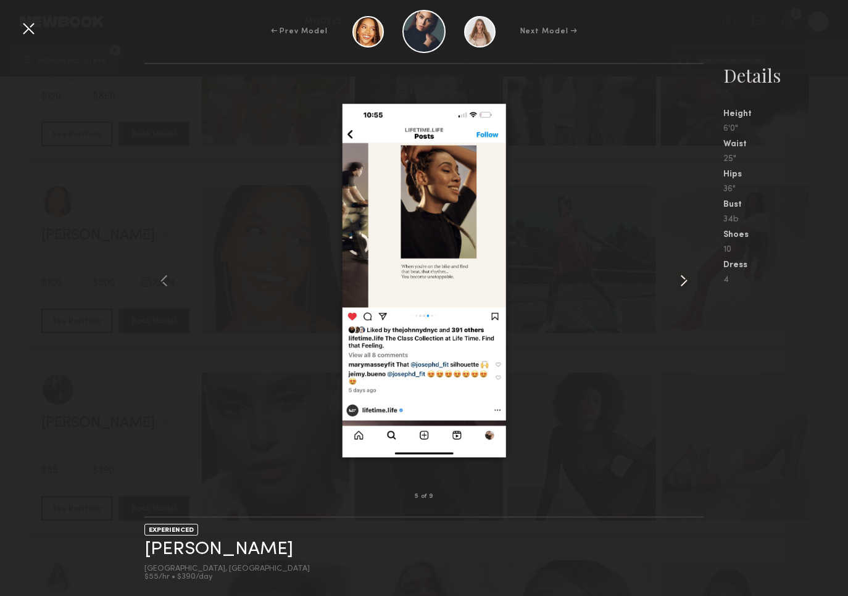
click at [685, 282] on common-icon at bounding box center [684, 281] width 20 height 20
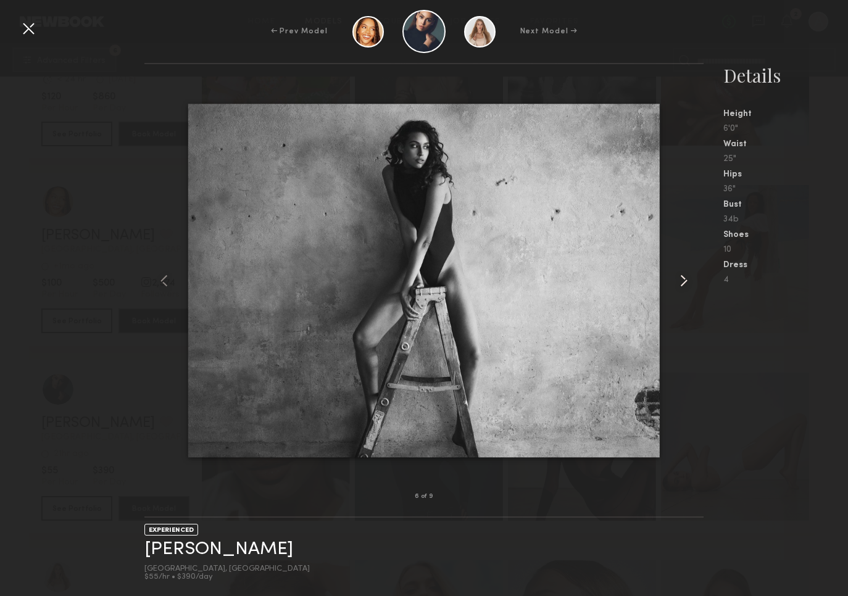
click at [685, 282] on common-icon at bounding box center [684, 281] width 20 height 20
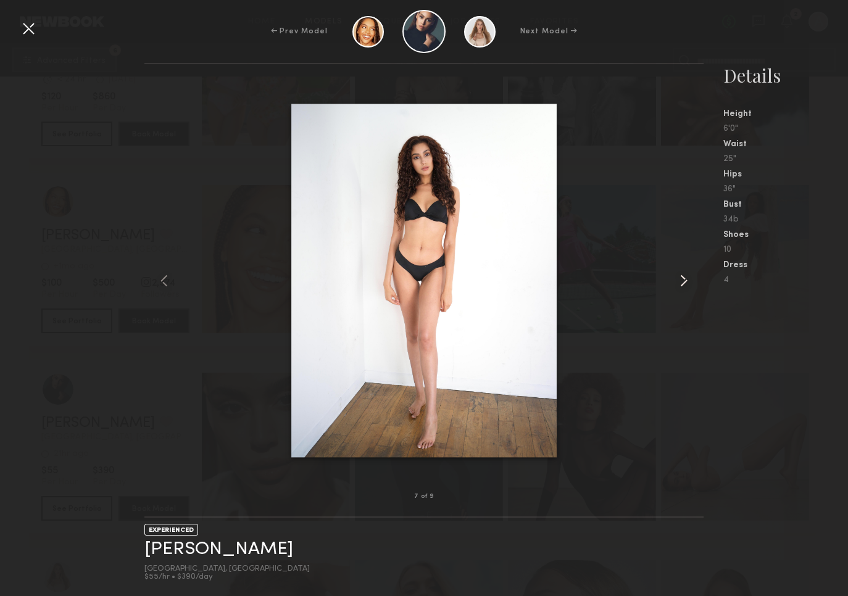
click at [685, 282] on common-icon at bounding box center [684, 281] width 20 height 20
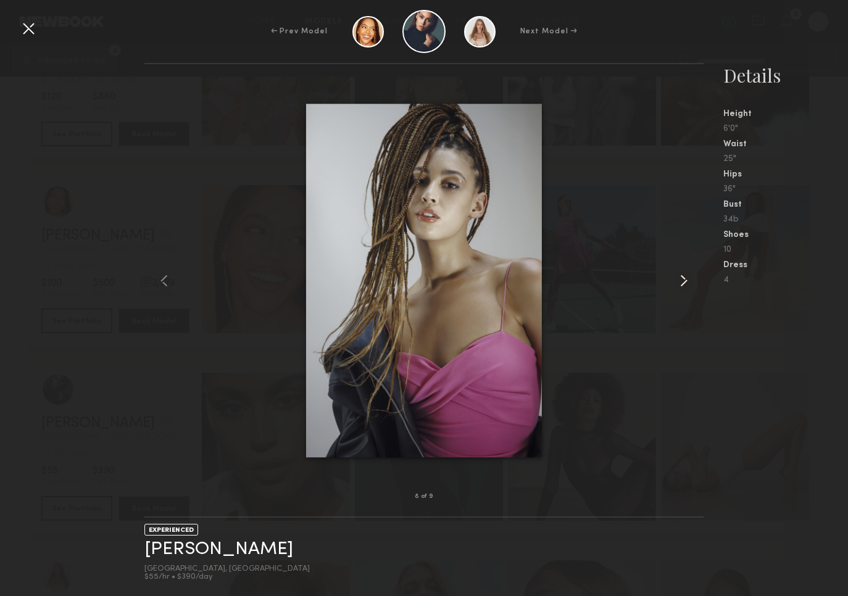
click at [685, 282] on common-icon at bounding box center [684, 281] width 20 height 20
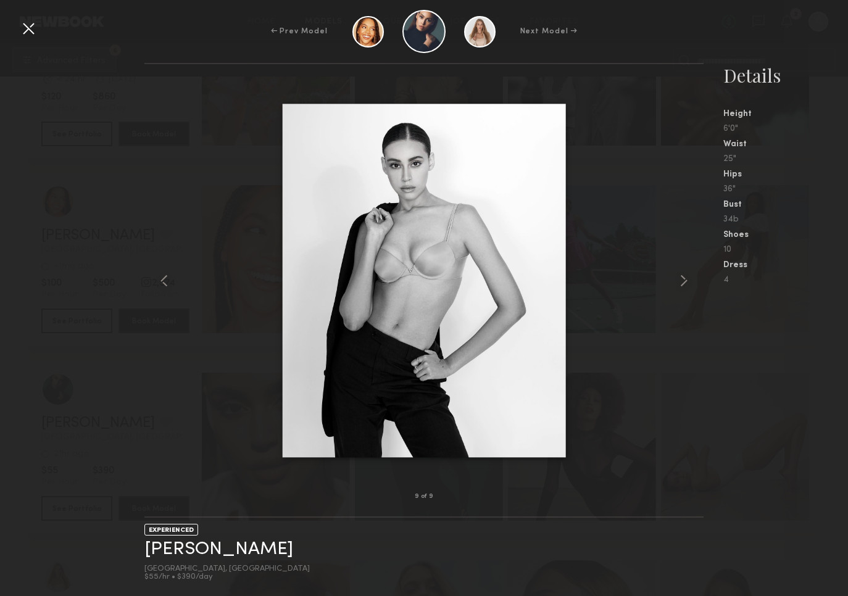
click at [28, 28] on div at bounding box center [29, 29] width 20 height 20
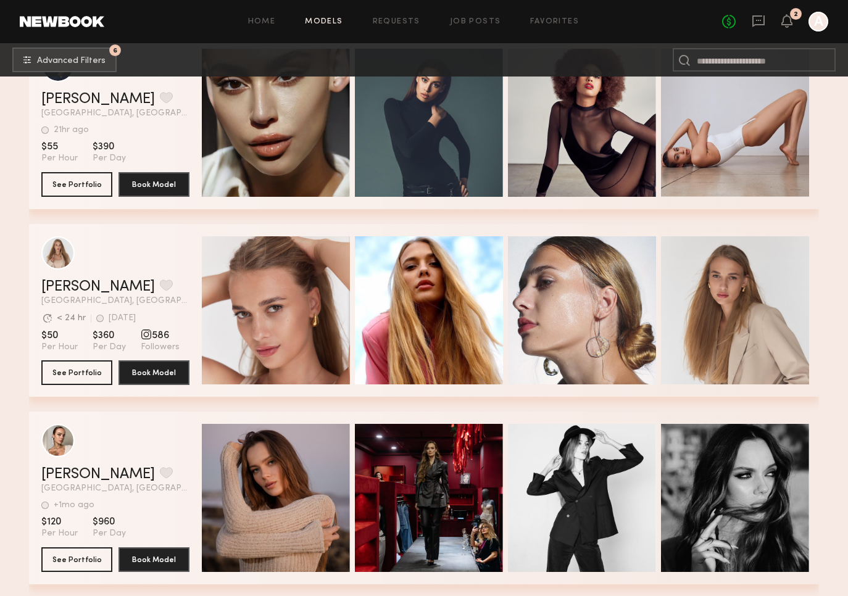
scroll to position [17710, 0]
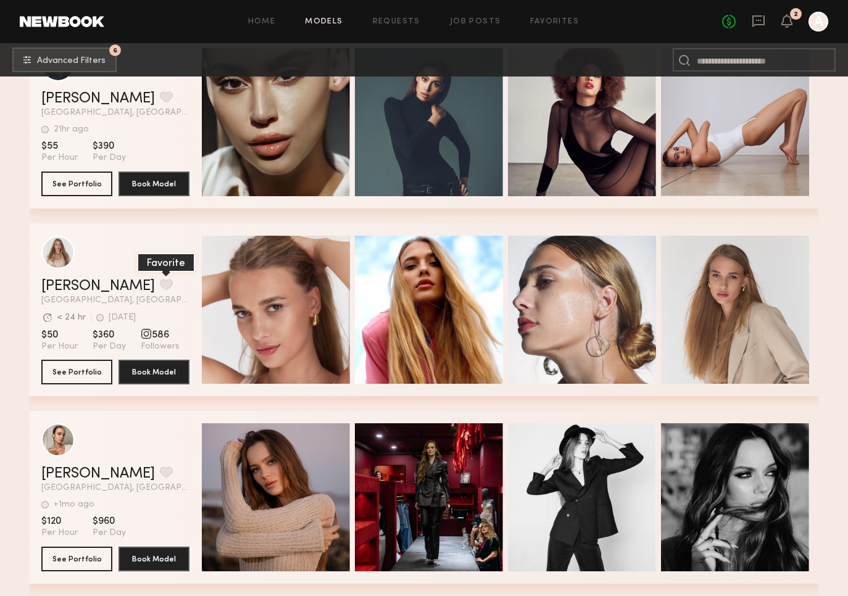
click at [160, 283] on button "grid" at bounding box center [166, 284] width 13 height 11
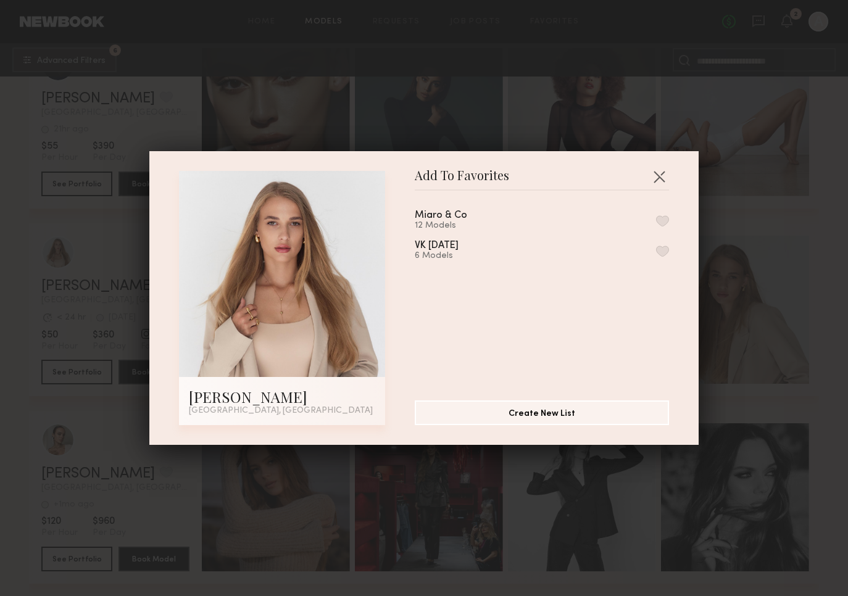
click at [659, 221] on button "button" at bounding box center [662, 221] width 13 height 11
click at [660, 177] on button "button" at bounding box center [660, 177] width 20 height 20
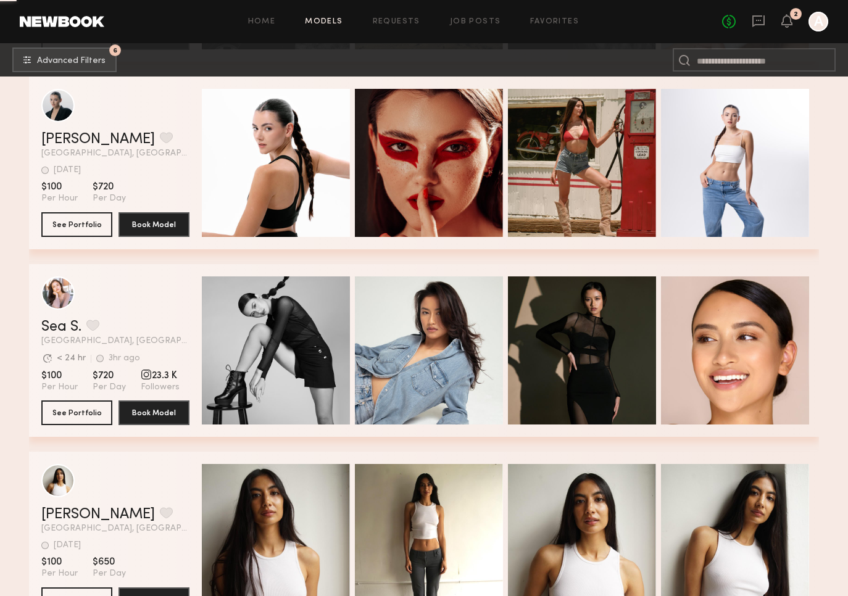
scroll to position [19586, 0]
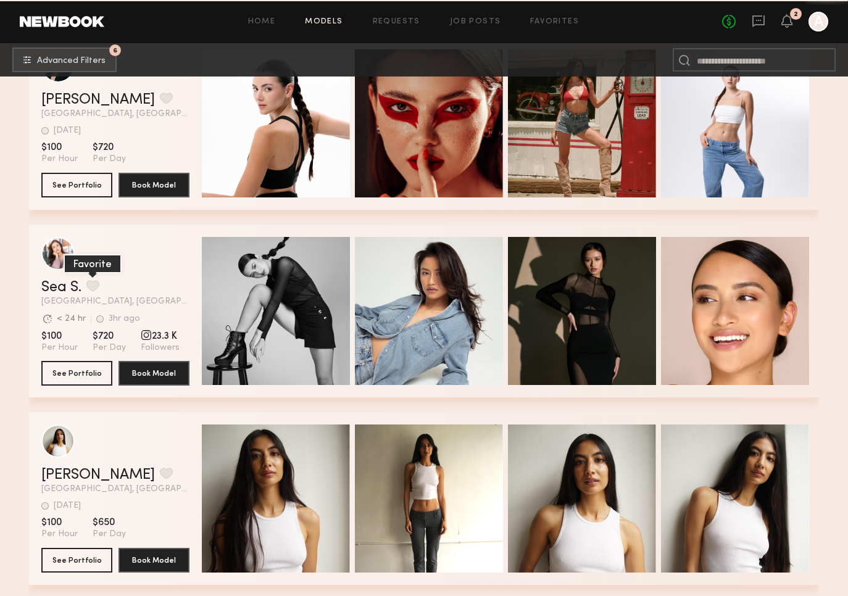
click at [95, 283] on button "grid" at bounding box center [92, 285] width 13 height 11
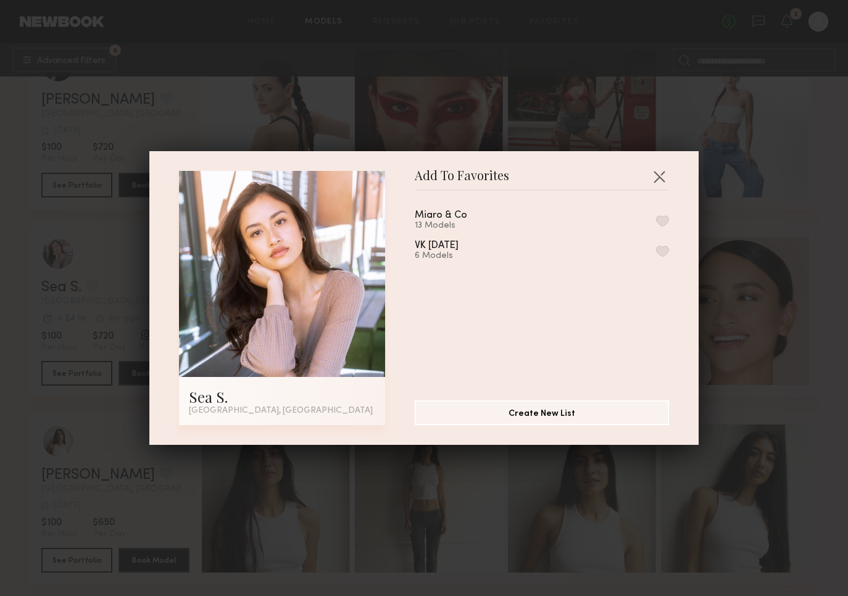
click at [661, 219] on button "button" at bounding box center [662, 221] width 13 height 11
click at [663, 174] on button "button" at bounding box center [660, 177] width 20 height 20
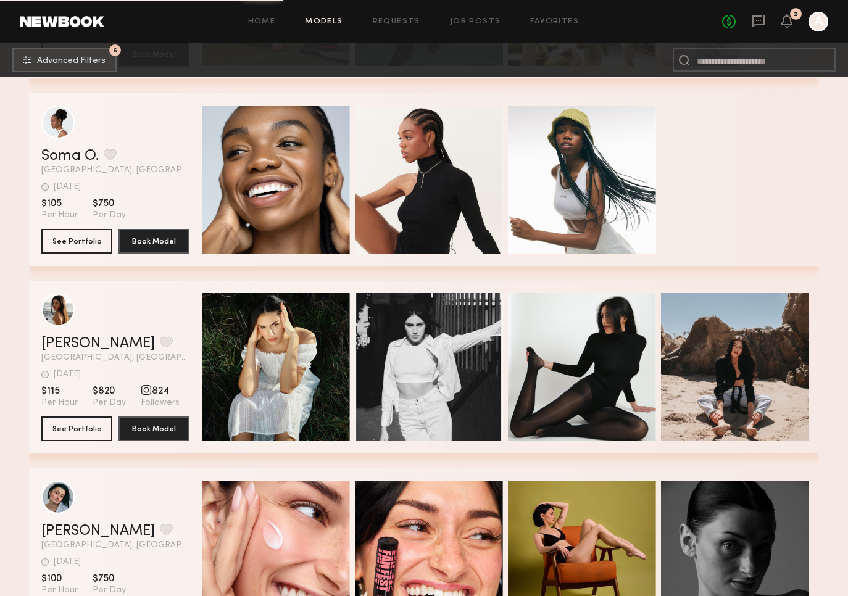
scroll to position [22159, 0]
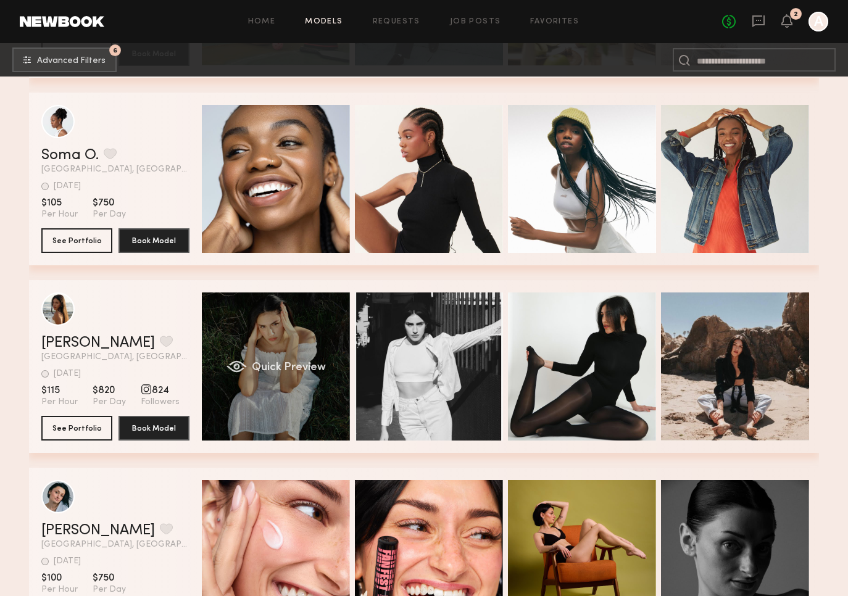
click at [298, 340] on div "Quick Preview" at bounding box center [276, 367] width 148 height 148
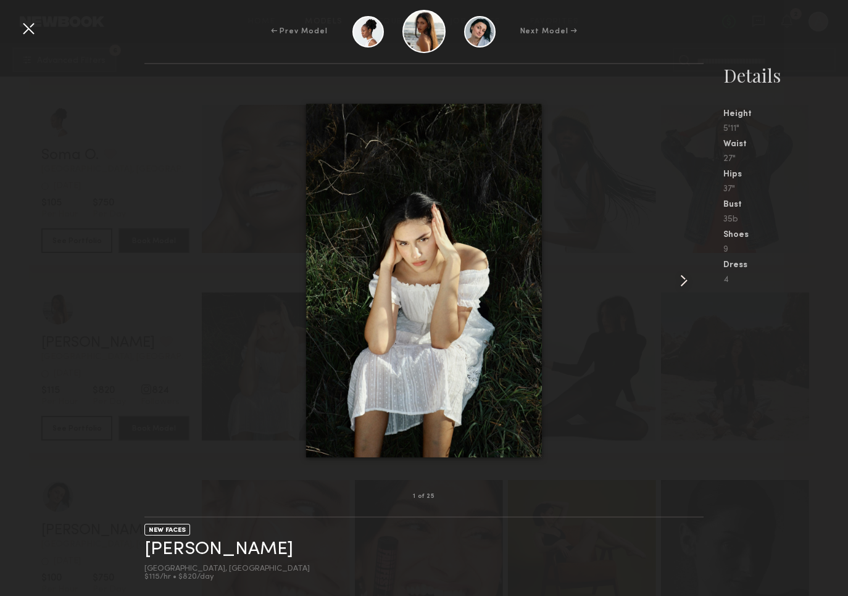
click at [685, 277] on common-icon at bounding box center [684, 281] width 20 height 20
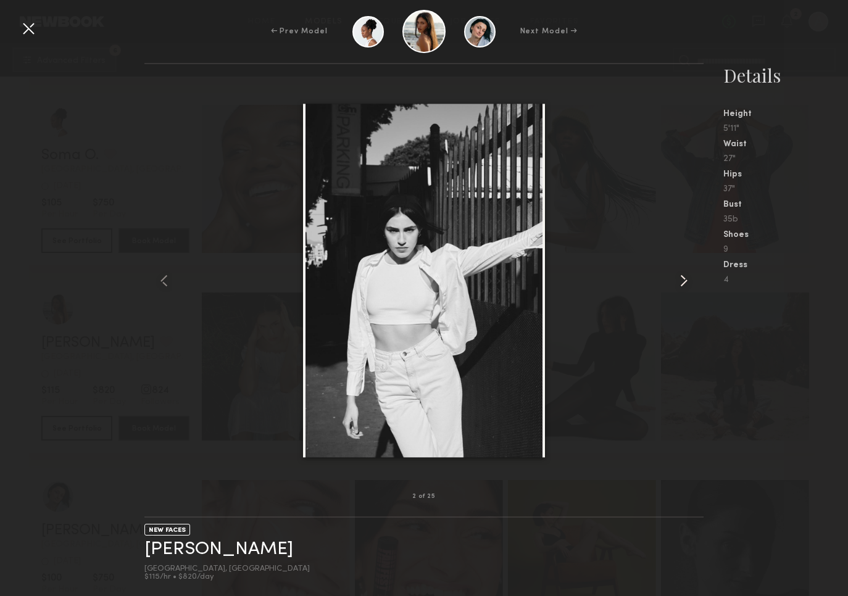
click at [685, 278] on common-icon at bounding box center [684, 281] width 20 height 20
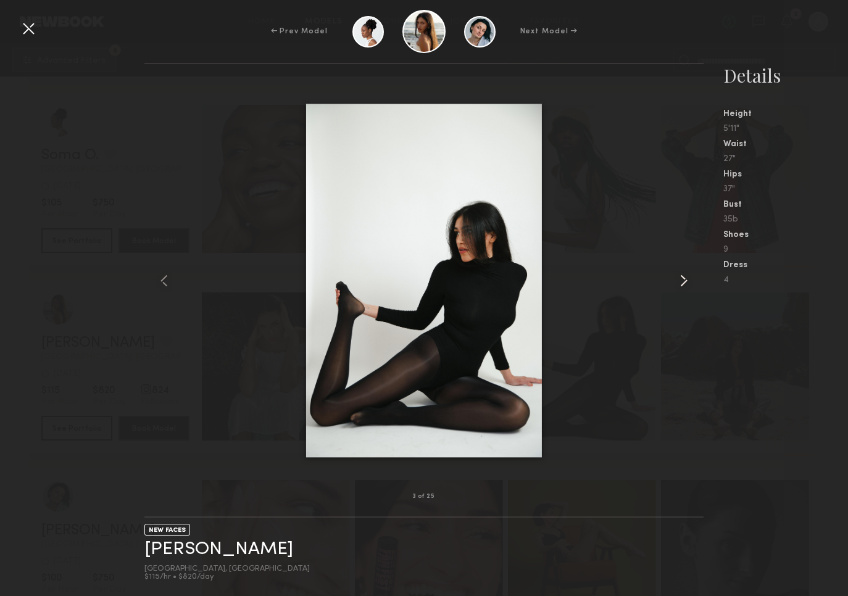
click at [685, 278] on common-icon at bounding box center [684, 281] width 20 height 20
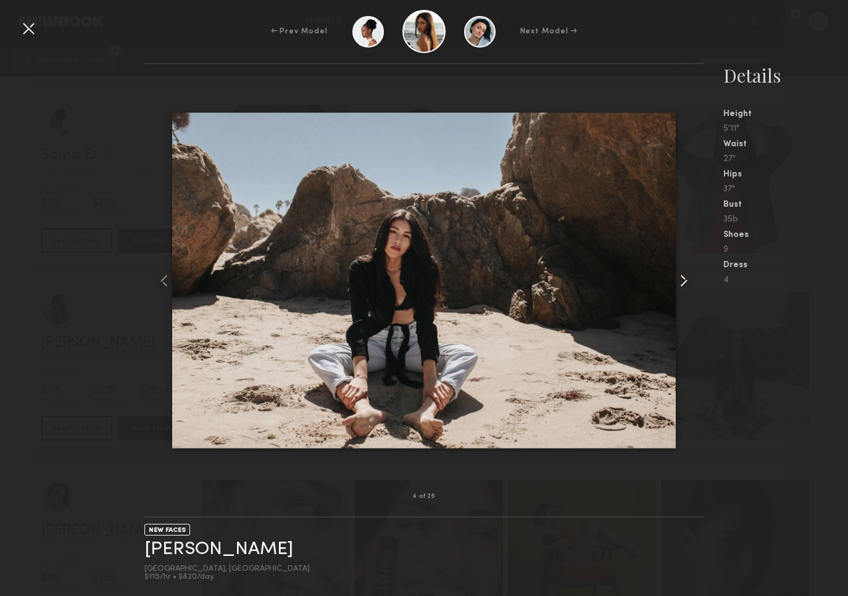
click at [685, 278] on common-icon at bounding box center [684, 281] width 20 height 20
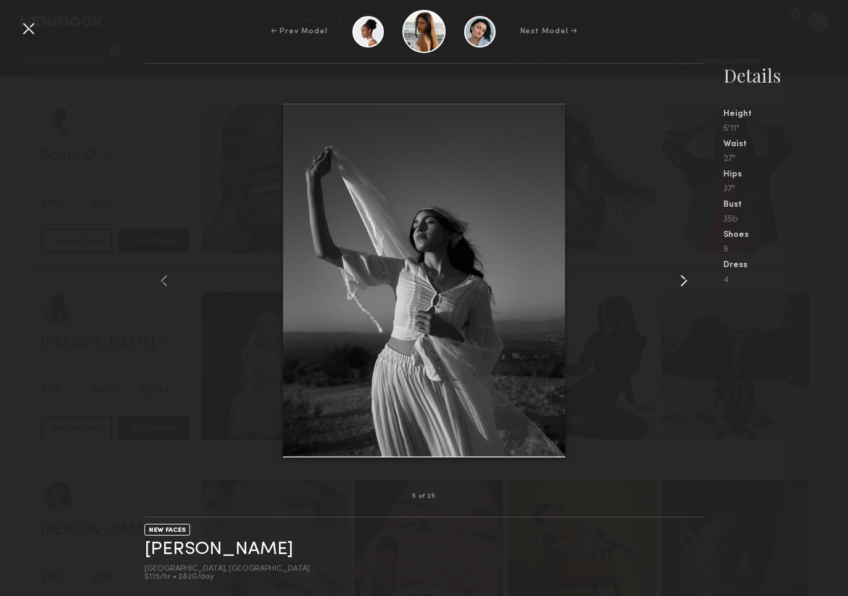
click at [685, 278] on common-icon at bounding box center [684, 281] width 20 height 20
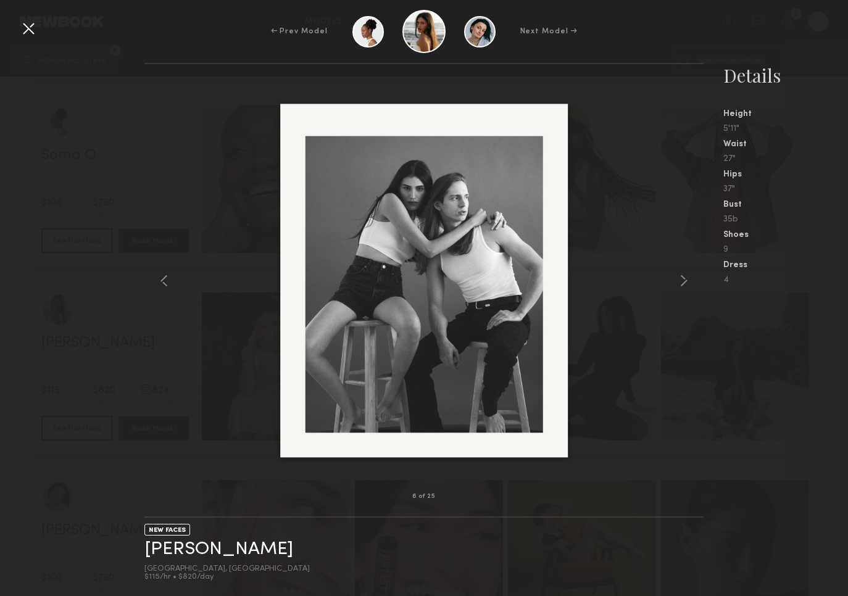
click at [27, 28] on div at bounding box center [29, 29] width 20 height 20
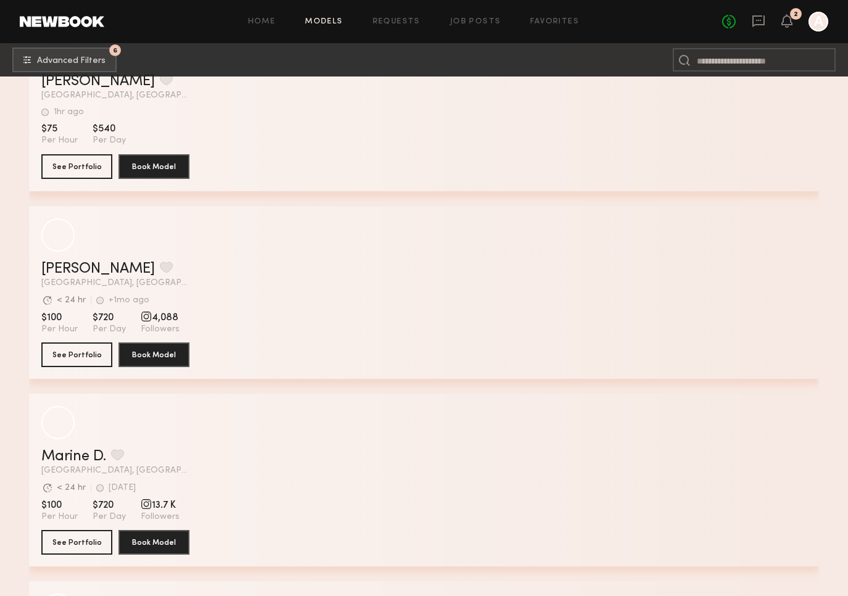
scroll to position [28166, 0]
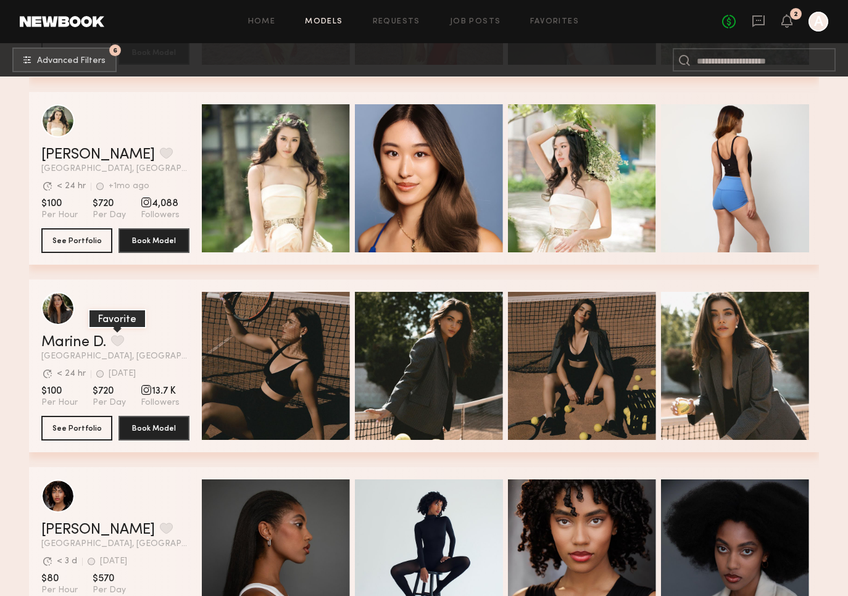
click at [121, 342] on button "grid" at bounding box center [117, 340] width 13 height 11
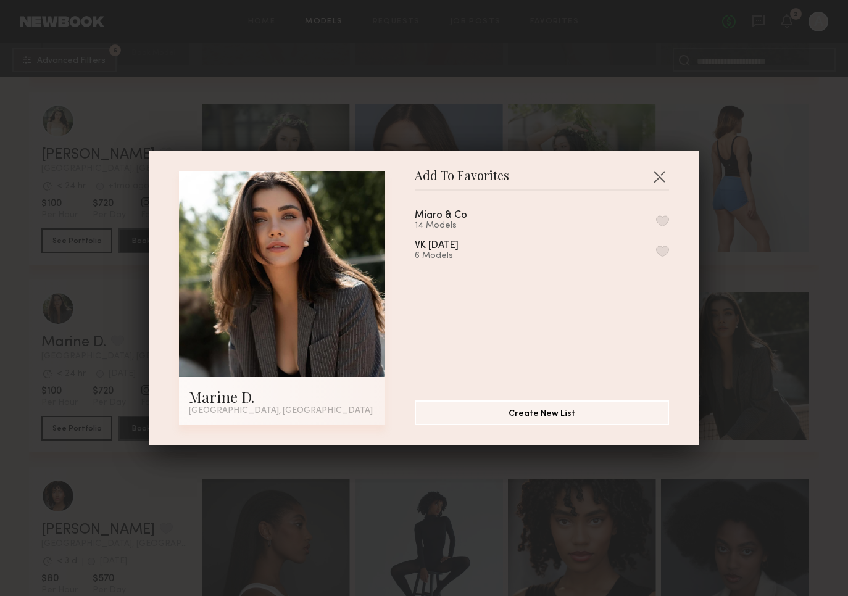
click at [667, 219] on button "button" at bounding box center [662, 221] width 13 height 11
click at [658, 174] on button "button" at bounding box center [660, 177] width 20 height 20
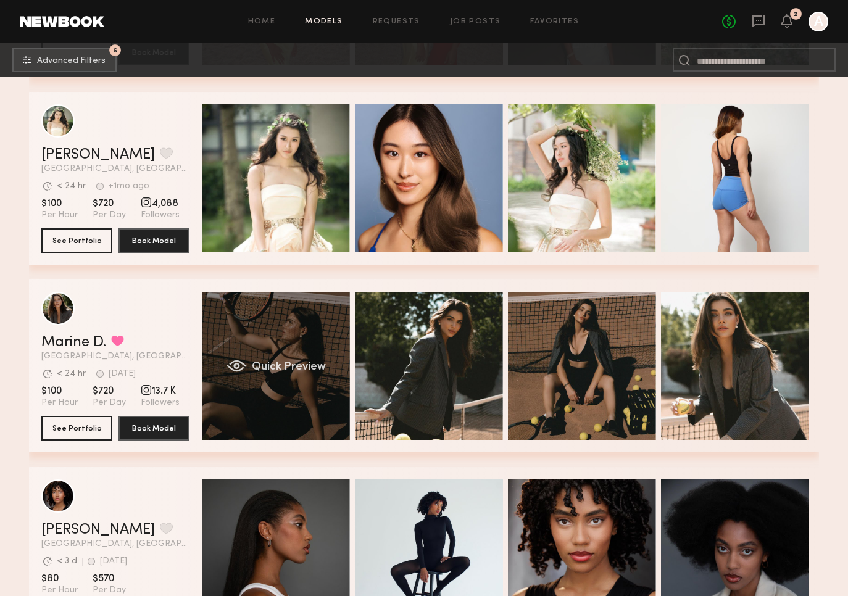
click at [304, 335] on div "Quick Preview" at bounding box center [276, 366] width 148 height 148
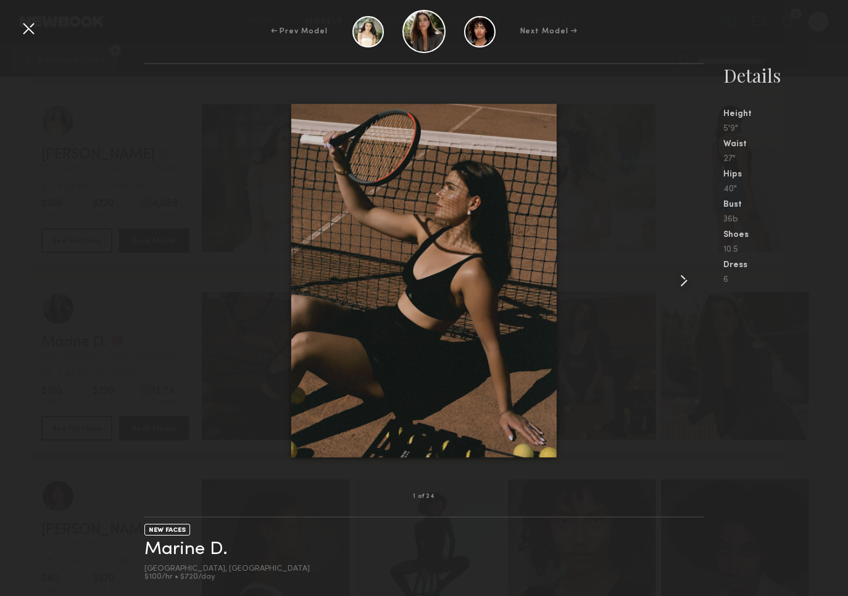
click at [689, 283] on common-icon at bounding box center [684, 281] width 20 height 20
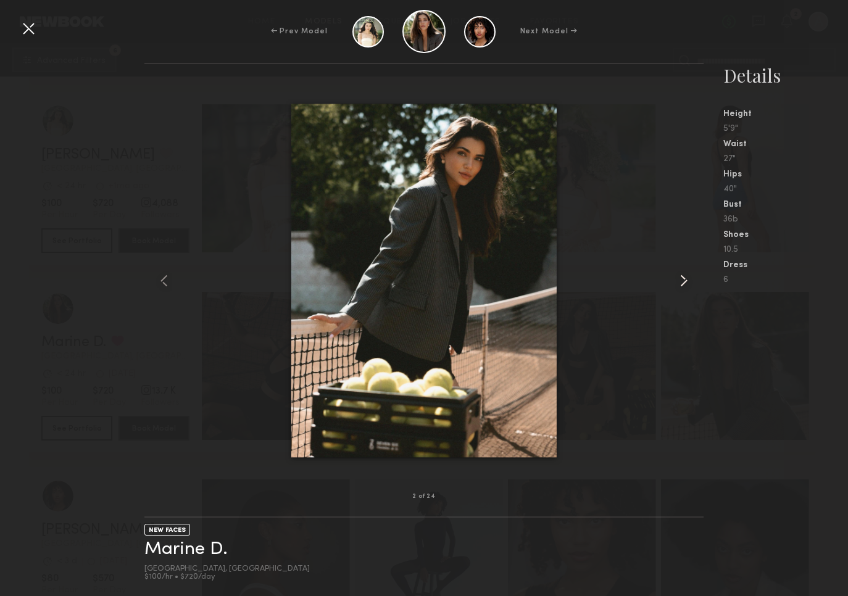
click at [689, 283] on common-icon at bounding box center [684, 281] width 20 height 20
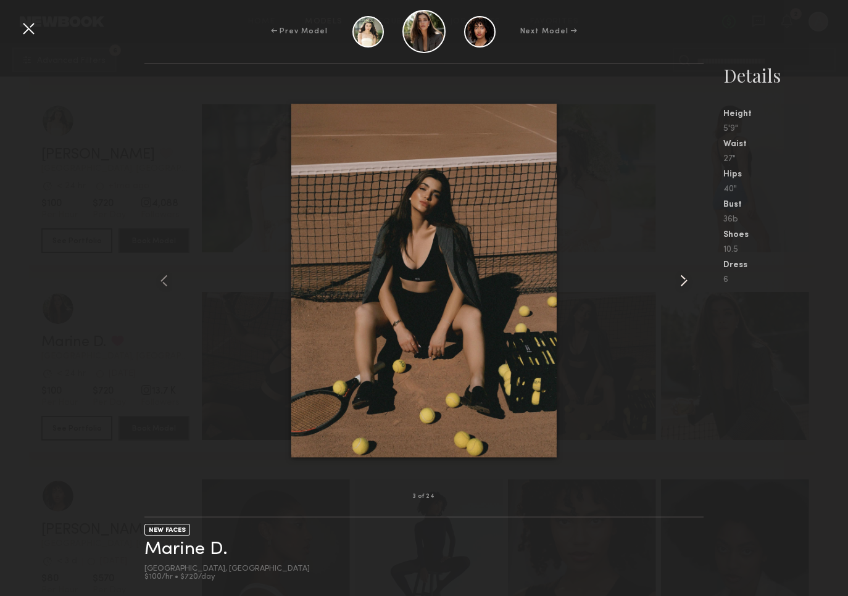
click at [689, 283] on common-icon at bounding box center [684, 281] width 20 height 20
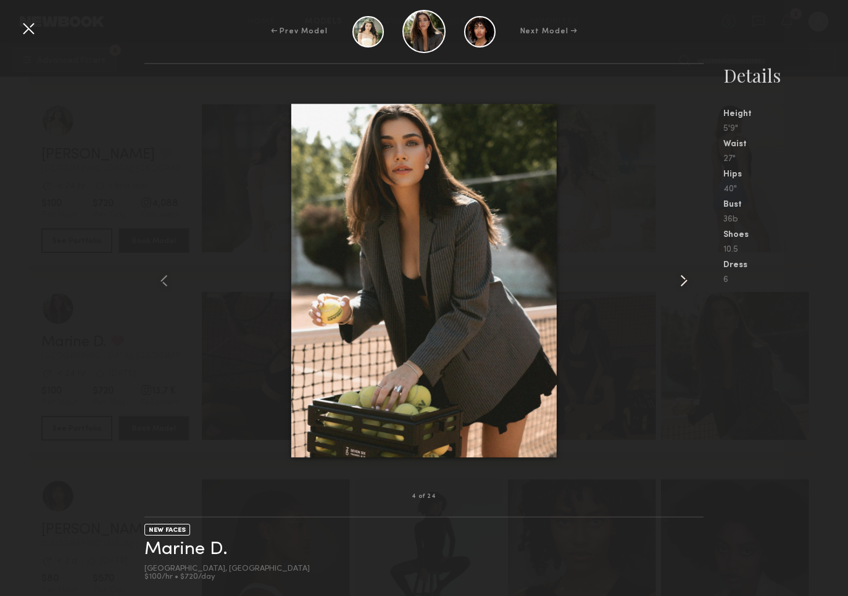
click at [689, 283] on common-icon at bounding box center [684, 281] width 20 height 20
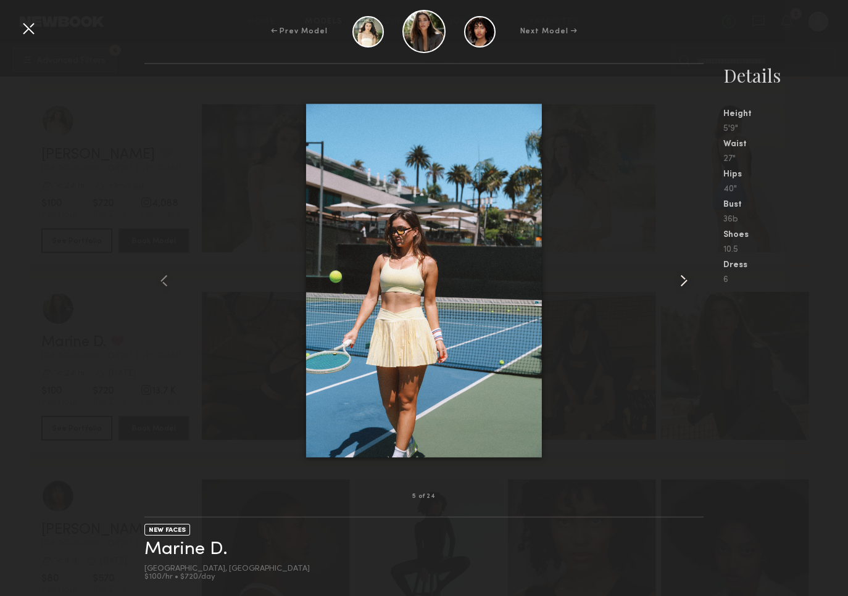
click at [689, 283] on common-icon at bounding box center [684, 281] width 20 height 20
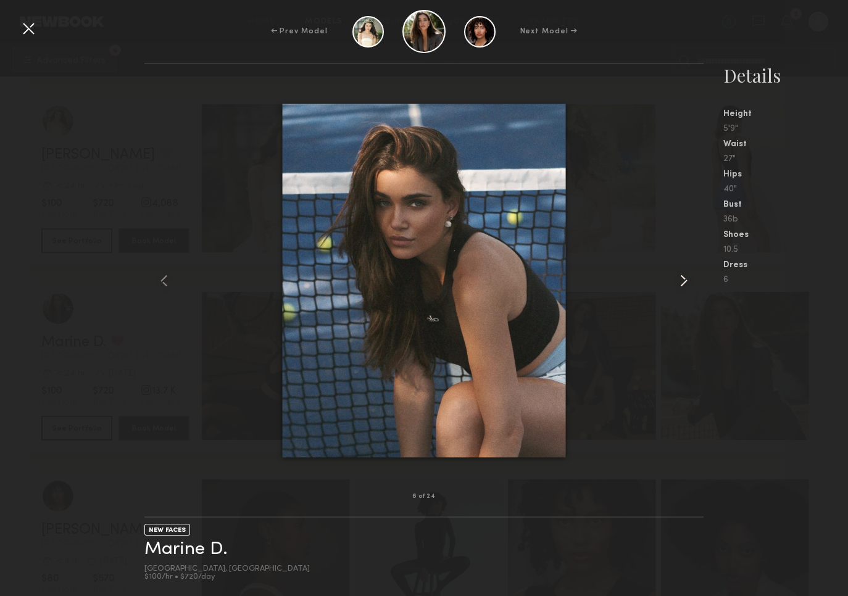
click at [689, 283] on common-icon at bounding box center [684, 281] width 20 height 20
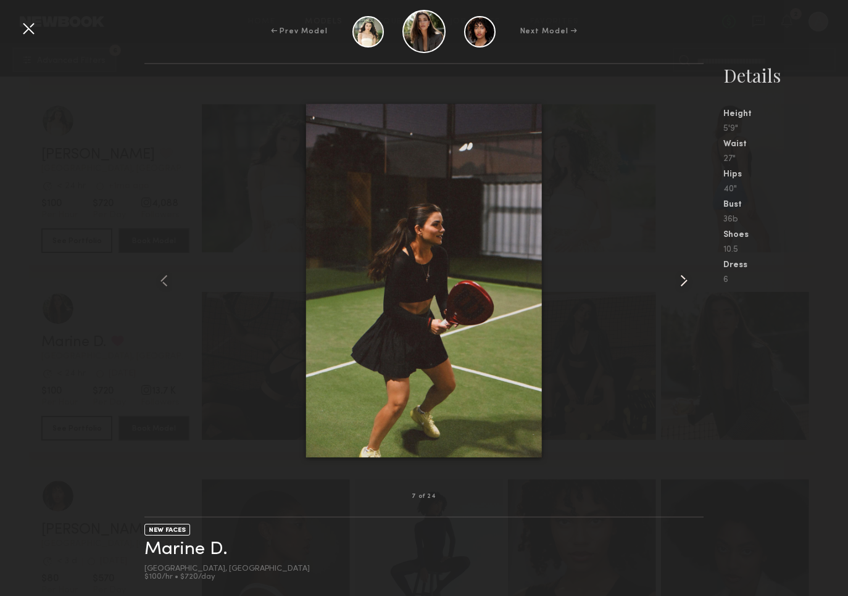
click at [689, 283] on common-icon at bounding box center [684, 281] width 20 height 20
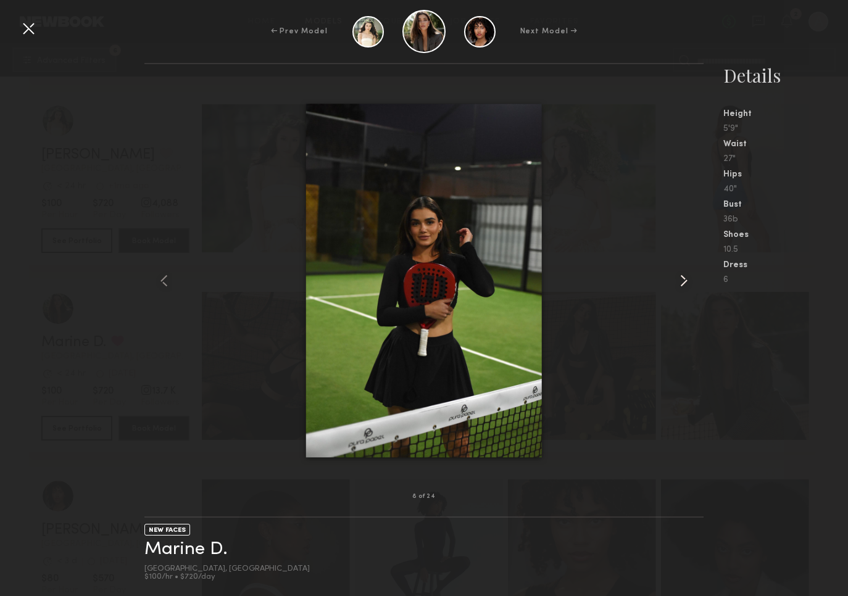
click at [689, 283] on common-icon at bounding box center [684, 281] width 20 height 20
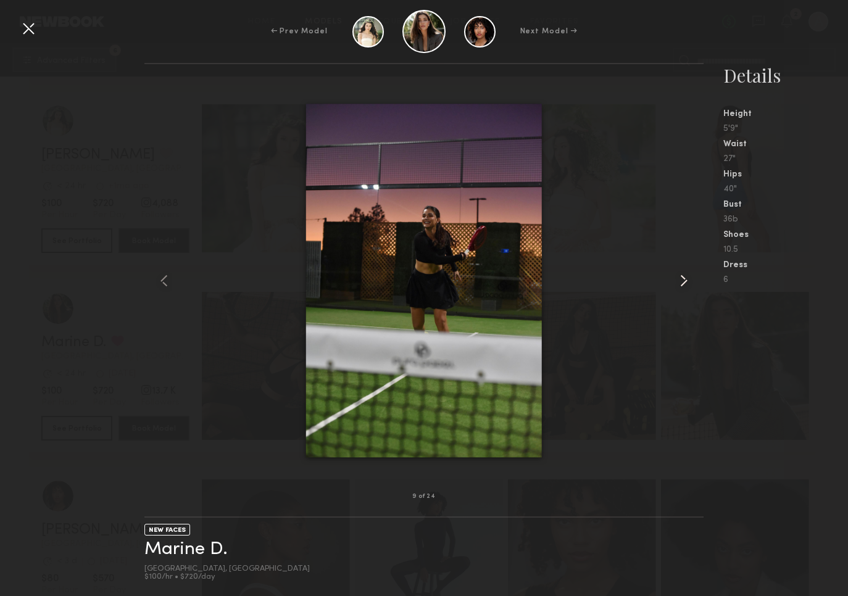
click at [689, 283] on common-icon at bounding box center [684, 281] width 20 height 20
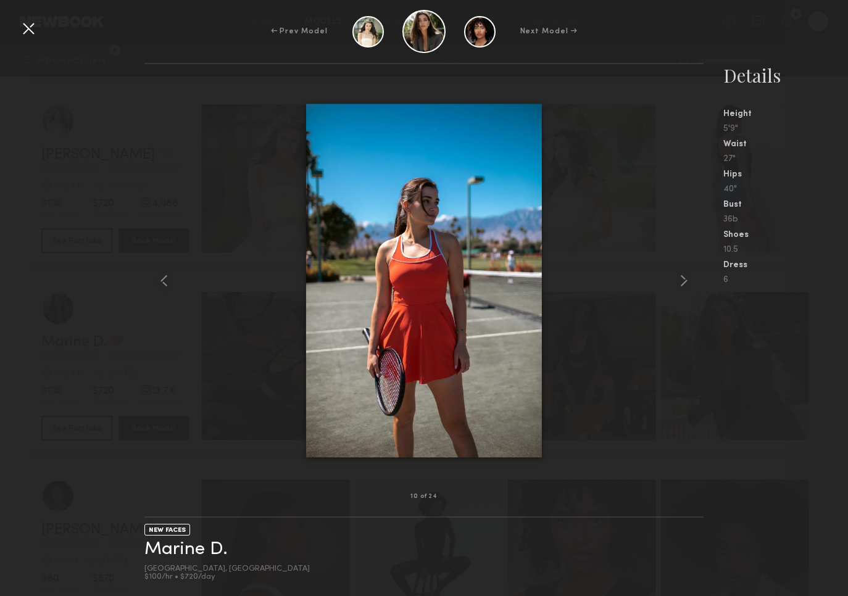
click at [21, 25] on div at bounding box center [29, 29] width 20 height 20
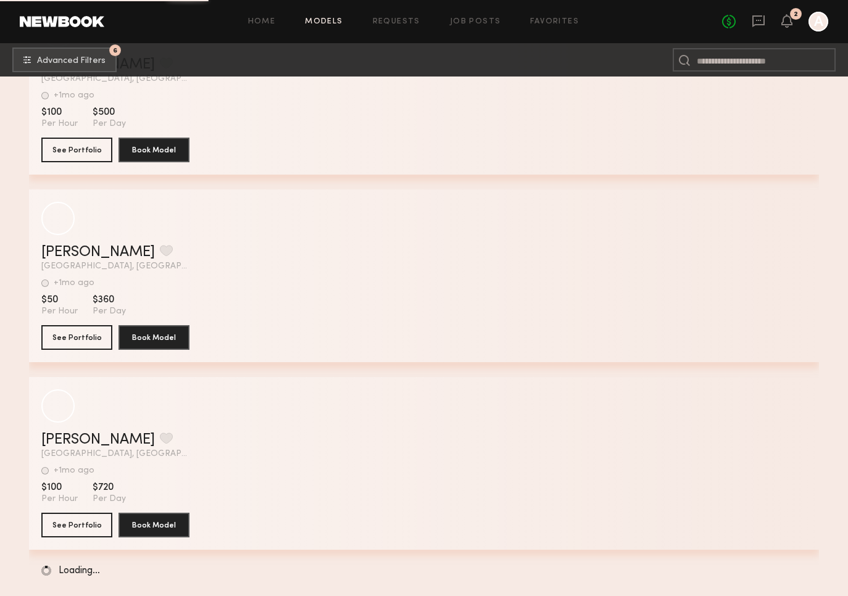
scroll to position [51533, 0]
